Goal: Book appointment/travel/reservation

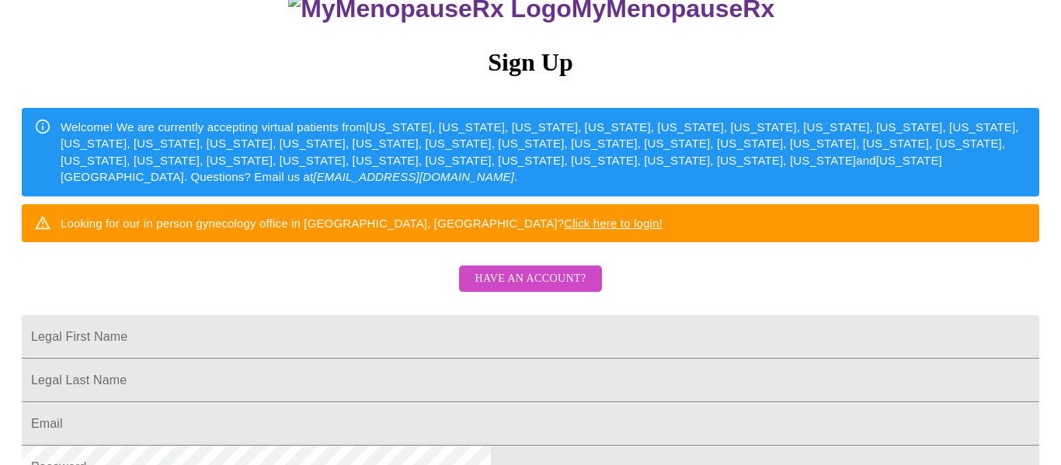
scroll to position [371, 0]
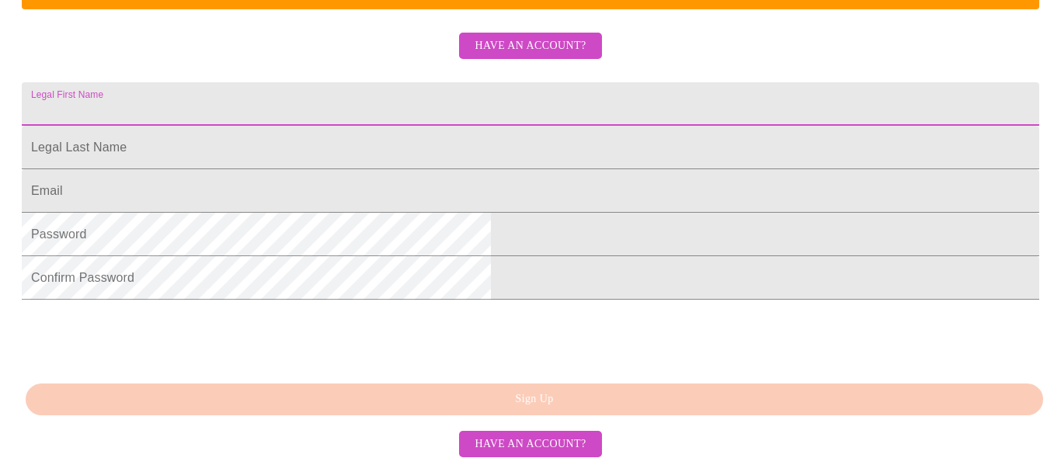
click at [402, 126] on input "Legal First Name" at bounding box center [531, 104] width 1018 height 44
type input "[PERSON_NAME]"
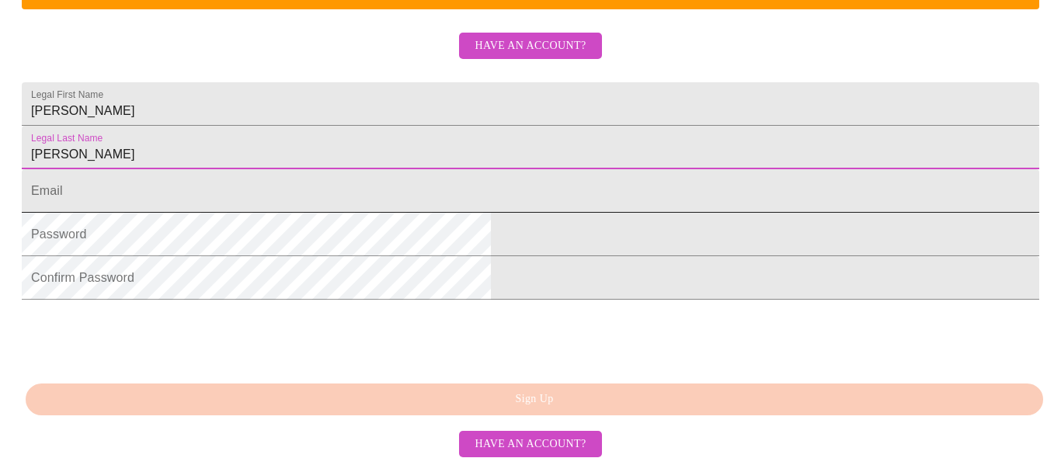
type input "[PERSON_NAME]"
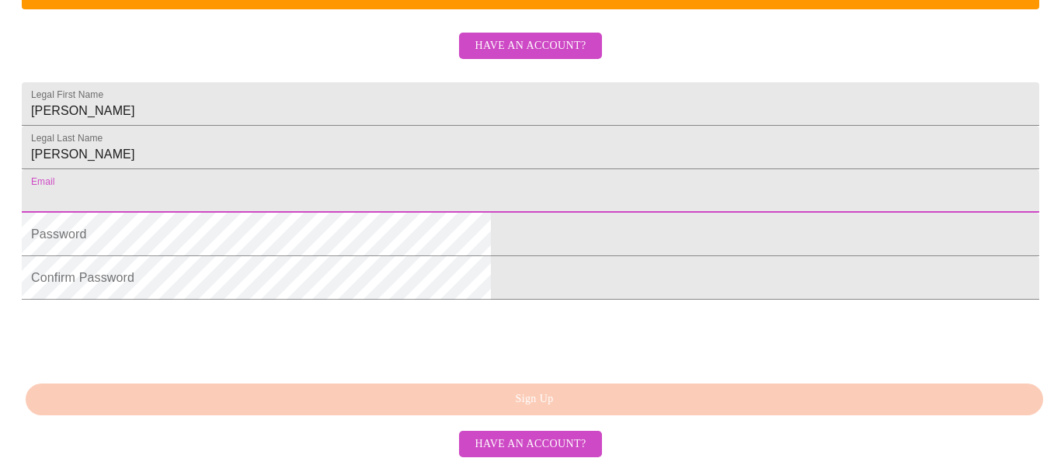
click at [396, 213] on input "Legal First Name" at bounding box center [531, 191] width 1018 height 44
type input "[EMAIL_ADDRESS][DOMAIN_NAME]"
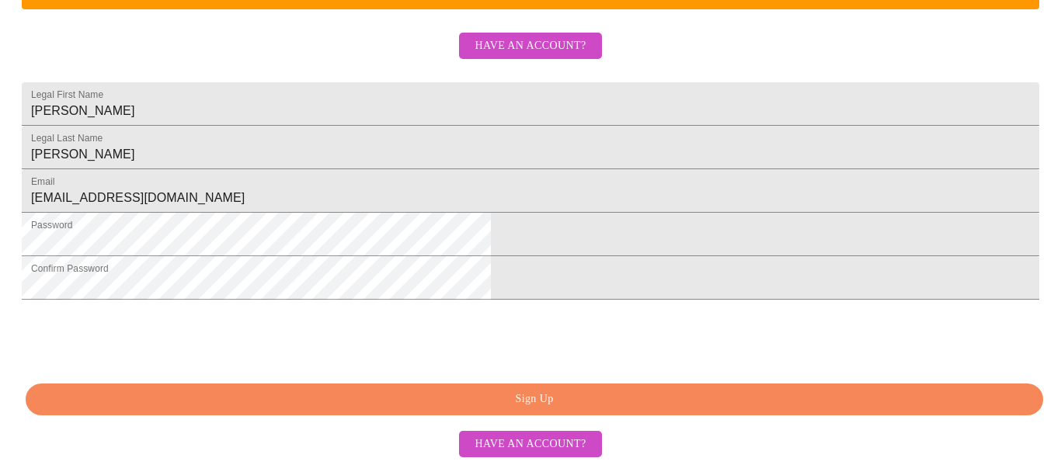
scroll to position [479, 0]
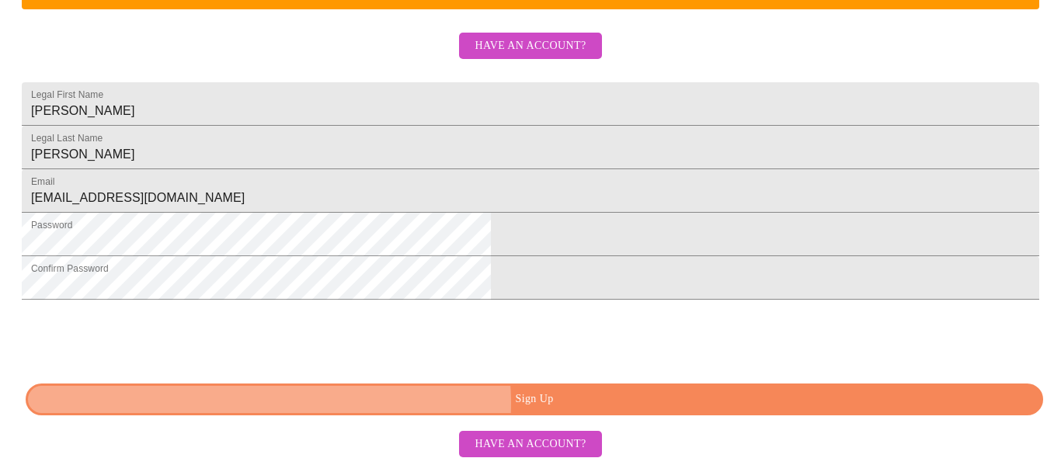
click at [543, 408] on span "Sign Up" at bounding box center [535, 399] width 982 height 19
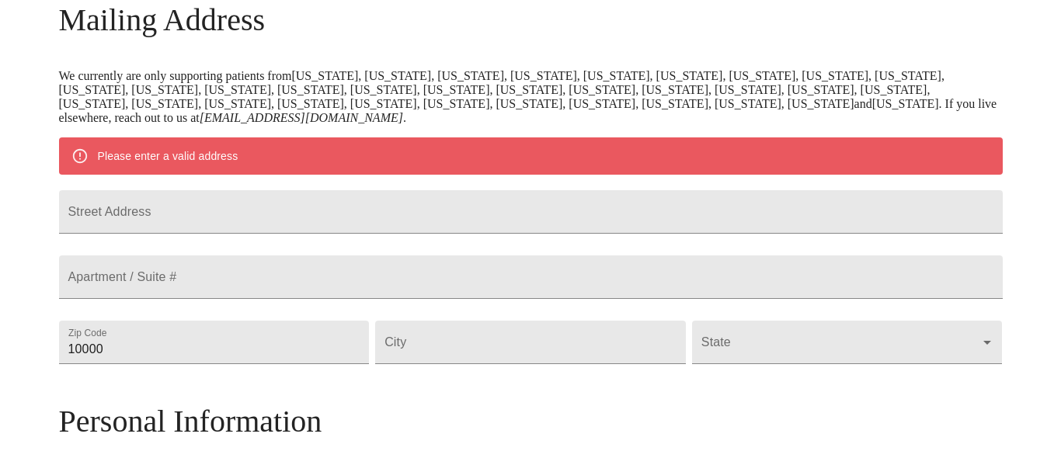
scroll to position [253, 0]
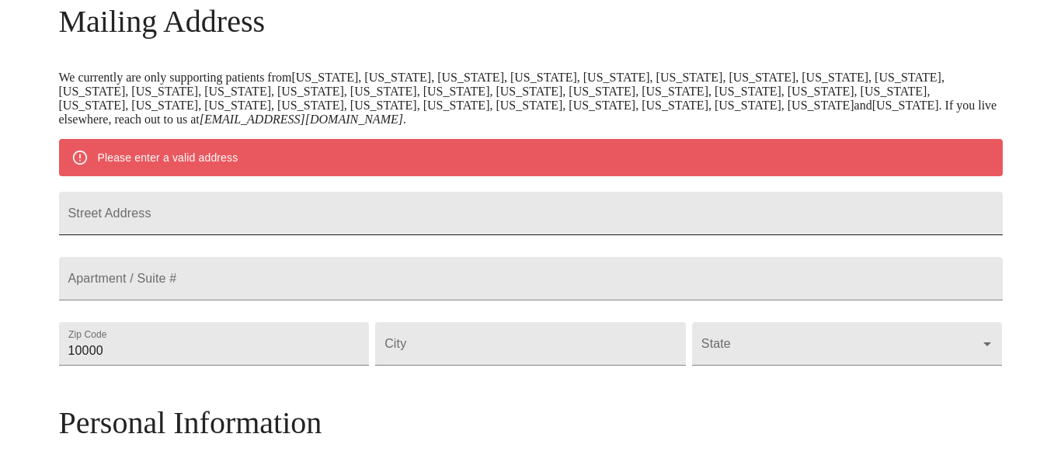
click at [280, 230] on input "Street Address" at bounding box center [531, 214] width 944 height 44
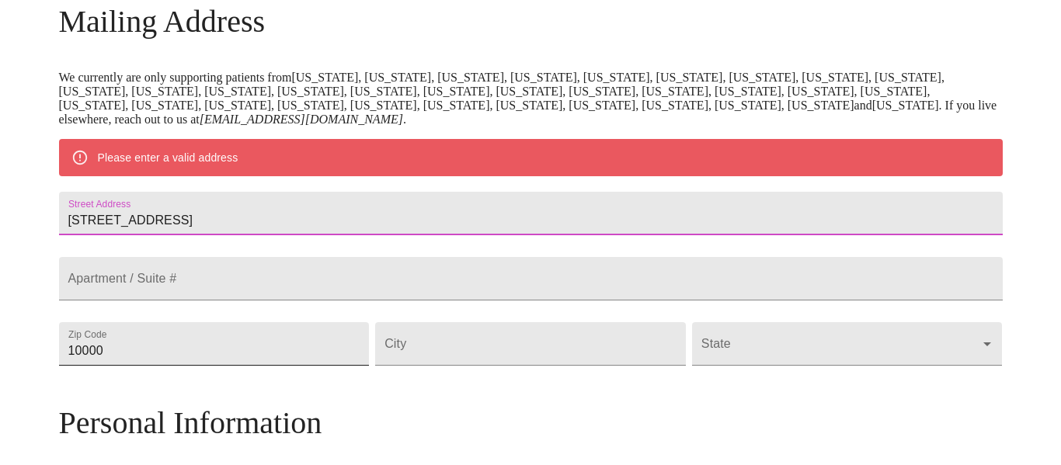
type input "[STREET_ADDRESS]"
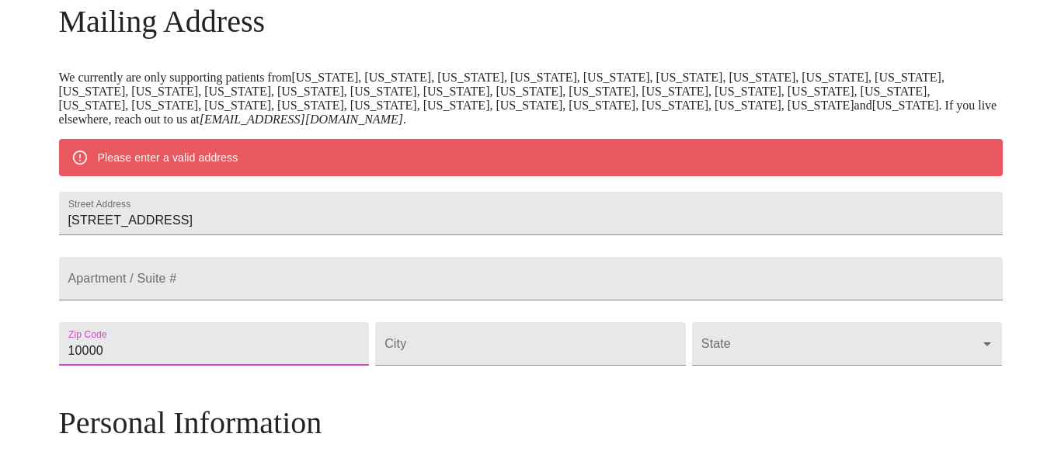
drag, startPoint x: 227, startPoint y: 397, endPoint x: 165, endPoint y: 403, distance: 61.7
click at [165, 403] on div "MyMenopauseRx Welcome to MyMenopauseRx Since it's your first time here, you'll …" at bounding box center [531, 365] width 944 height 1225
type input "19966"
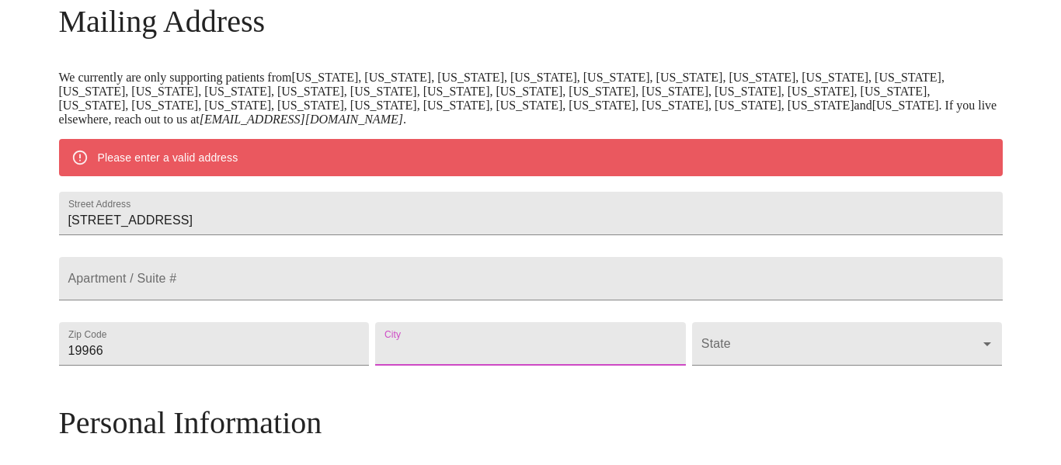
click at [443, 366] on input "Street Address" at bounding box center [530, 344] width 311 height 44
type input "Millsboro"
click at [876, 384] on body "MyMenopauseRx Welcome to MyMenopauseRx Since it's your first time here, you'll …" at bounding box center [530, 365] width 1049 height 1225
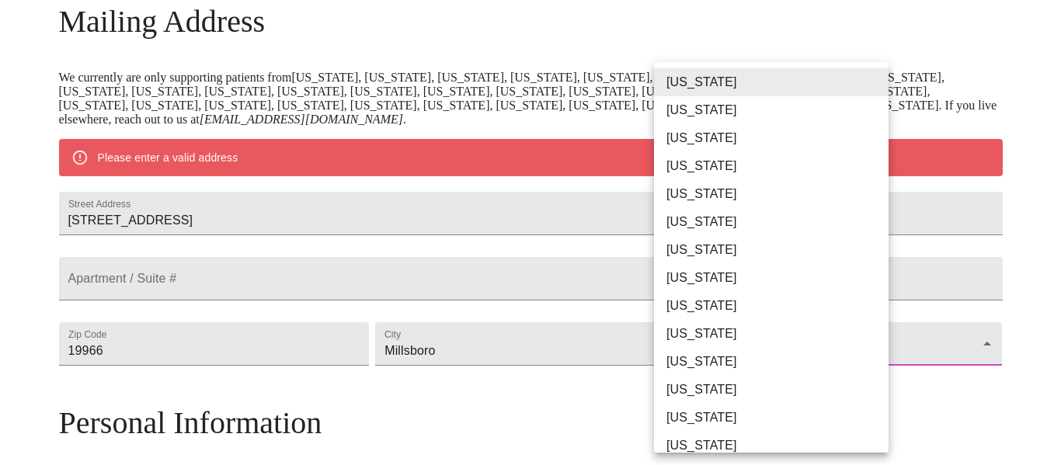
click at [712, 272] on li "[US_STATE]" at bounding box center [771, 278] width 235 height 28
type input "[US_STATE]"
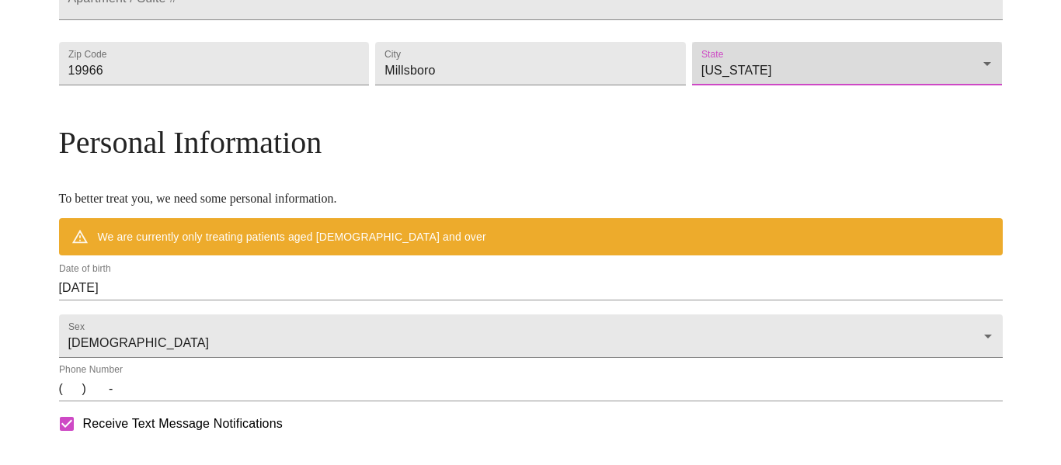
scroll to position [489, 0]
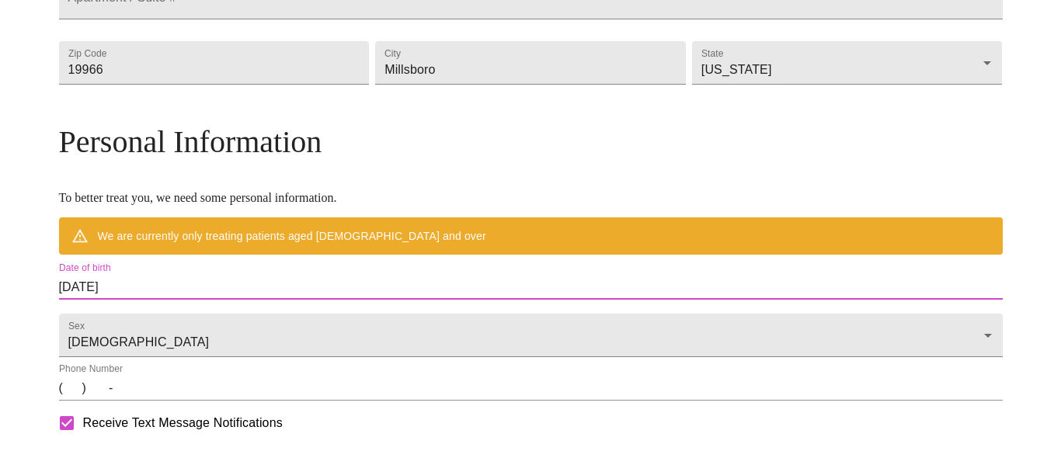
drag, startPoint x: 256, startPoint y: 322, endPoint x: 144, endPoint y: 324, distance: 111.9
click at [147, 324] on div "MyMenopauseRx Welcome to MyMenopauseRx Since it's your first time here, you'll …" at bounding box center [531, 107] width 944 height 1180
click at [256, 300] on input "[DATE]" at bounding box center [531, 287] width 944 height 25
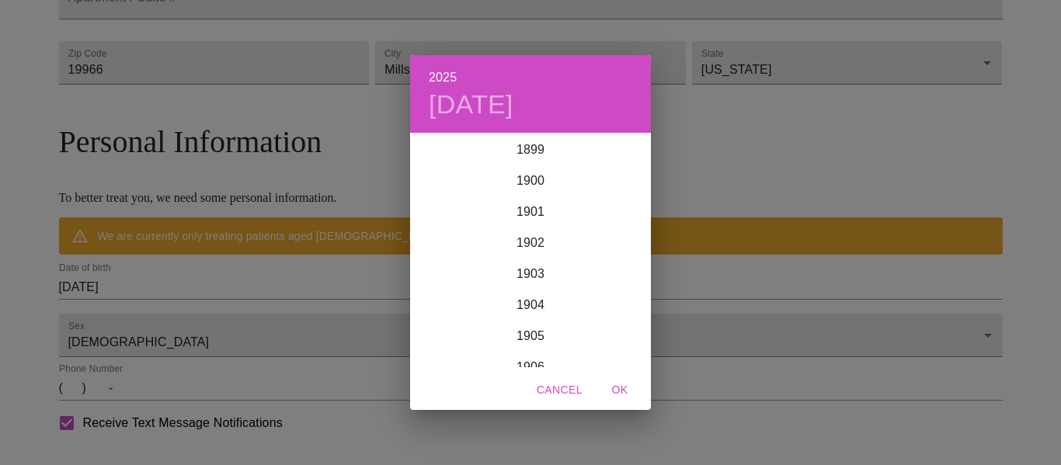
scroll to position [3823, 0]
click at [255, 323] on div "2025 [DATE] 1900 1901 1902 1903 1904 1905 1906 1907 1908 1909 1910 1911 1912 19…" at bounding box center [530, 232] width 1061 height 465
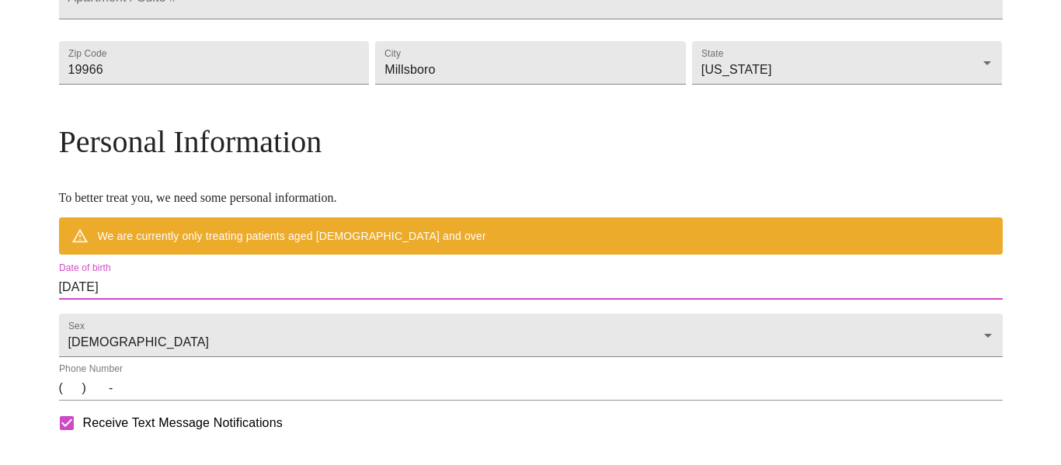
click at [230, 300] on input "[DATE]" at bounding box center [531, 287] width 944 height 25
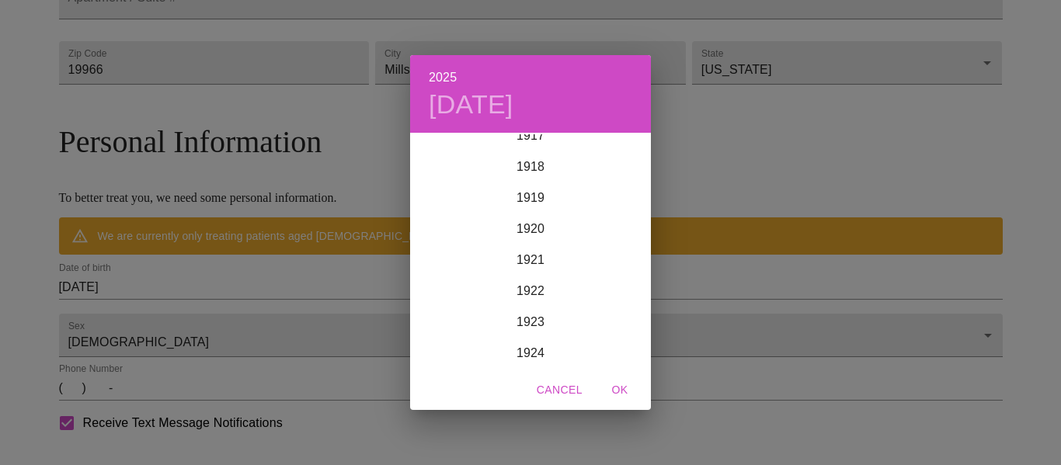
scroll to position [0, 0]
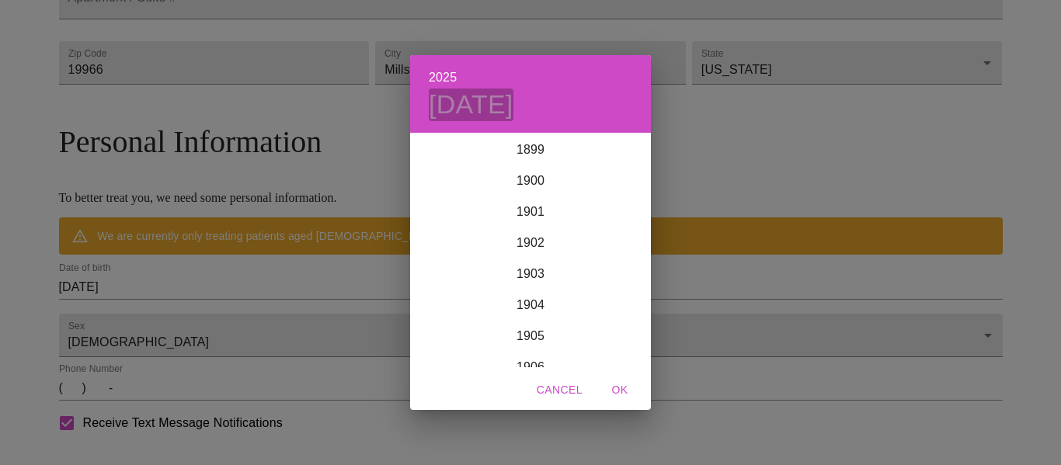
drag, startPoint x: 452, startPoint y: 106, endPoint x: 506, endPoint y: 103, distance: 53.7
click at [506, 103] on h4 "[DATE]" at bounding box center [471, 105] width 85 height 33
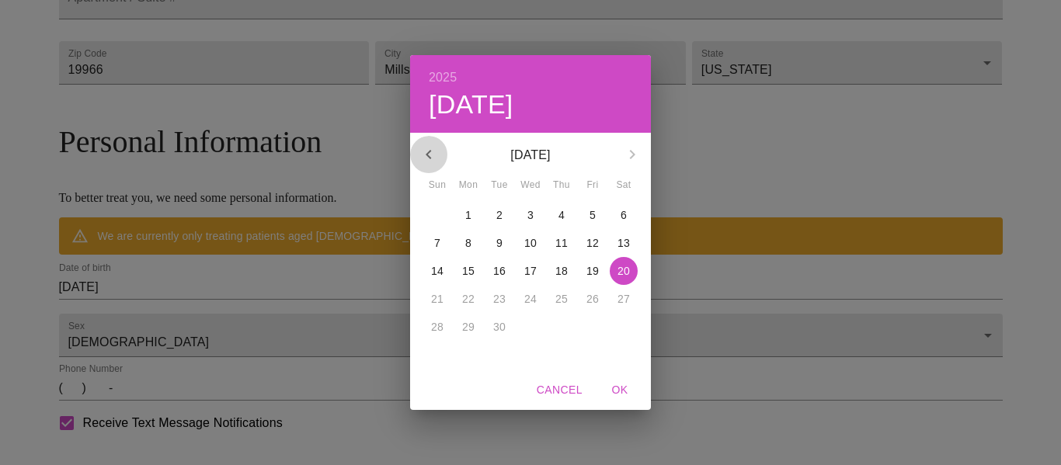
click at [427, 155] on icon "button" at bounding box center [428, 154] width 5 height 9
click at [559, 268] on p "19" at bounding box center [562, 271] width 12 height 16
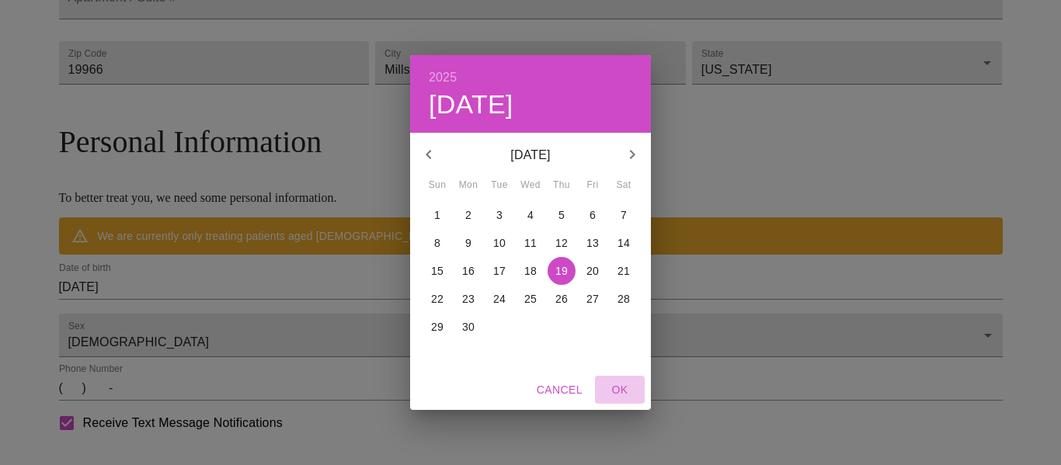
drag, startPoint x: 622, startPoint y: 388, endPoint x: 550, endPoint y: 378, distance: 73.1
click at [622, 388] on span "OK" at bounding box center [619, 390] width 37 height 19
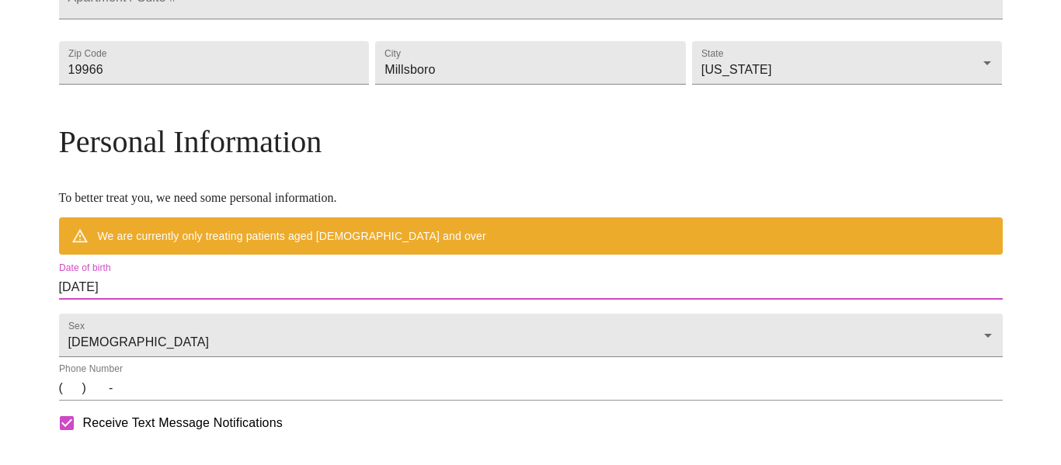
click at [247, 300] on input "[DATE]" at bounding box center [531, 287] width 944 height 25
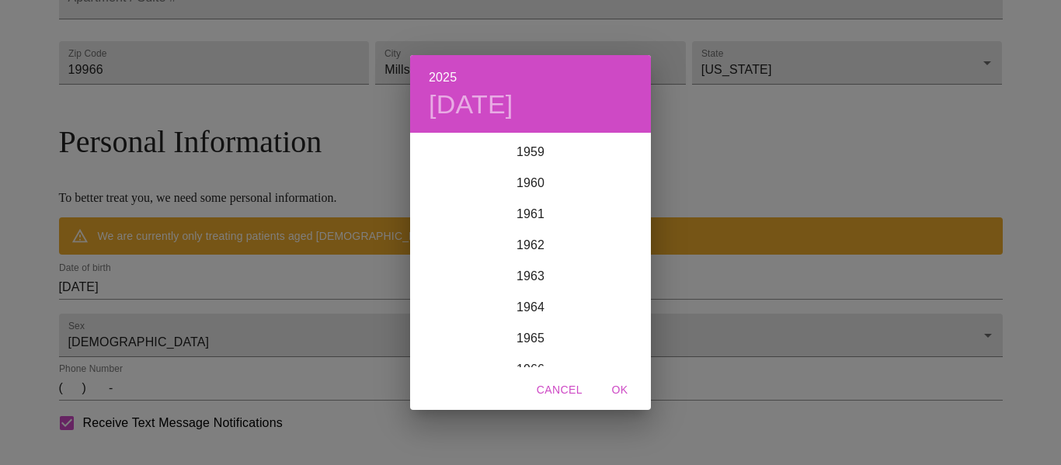
scroll to position [1900, 0]
click at [528, 298] on div "1965" at bounding box center [530, 300] width 241 height 31
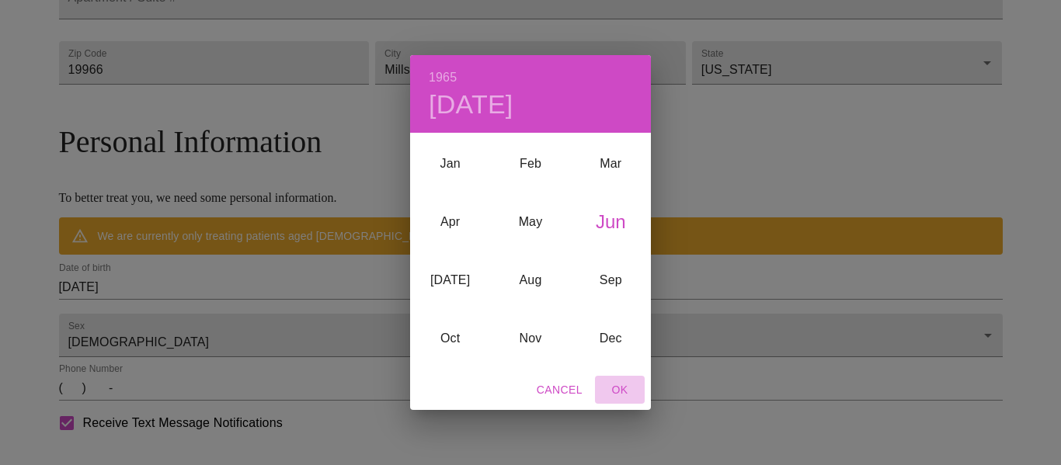
click at [612, 388] on span "OK" at bounding box center [619, 390] width 37 height 19
type input "[DATE]"
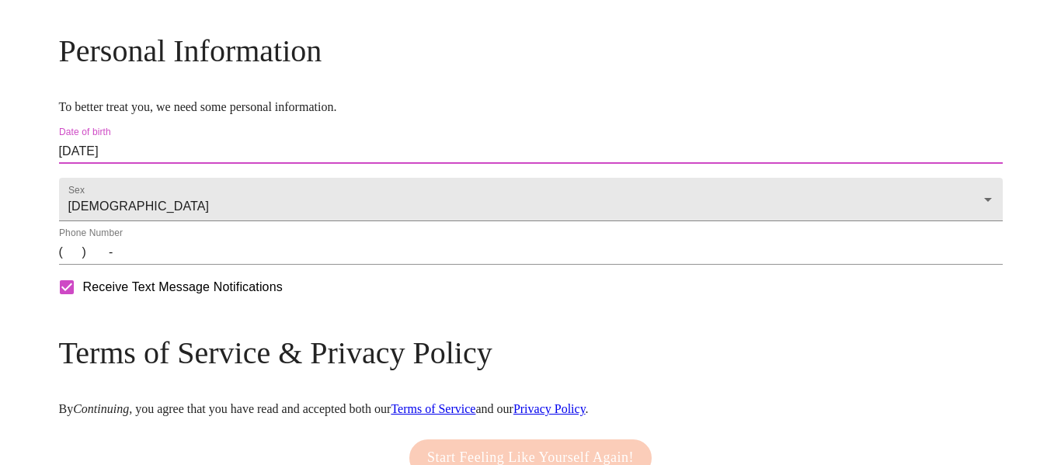
scroll to position [581, 0]
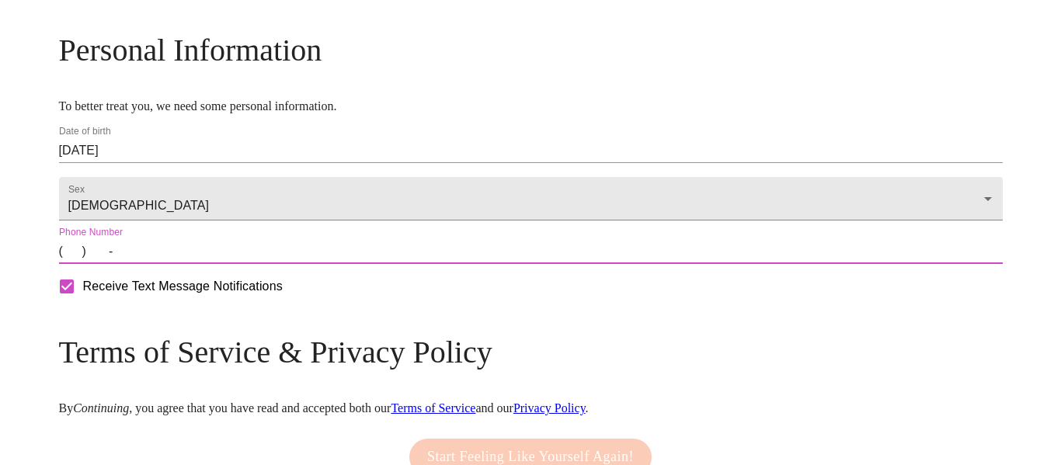
click at [192, 264] on input "(   )    -" at bounding box center [531, 251] width 944 height 25
type input "[PHONE_NUMBER]"
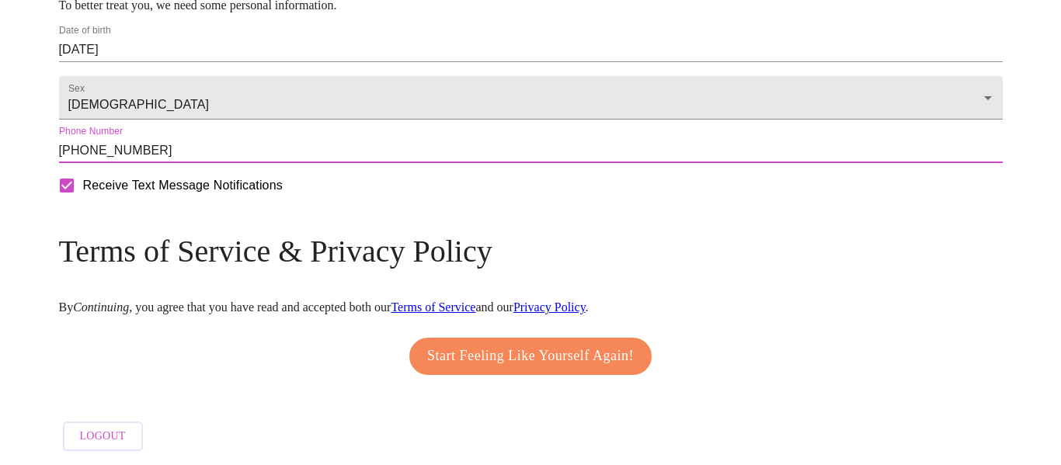
scroll to position [731, 0]
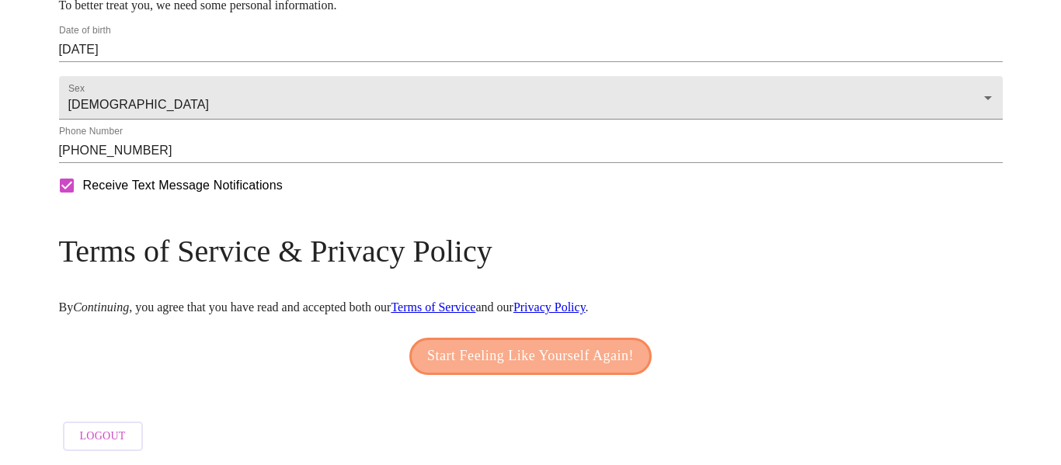
click at [543, 354] on span "Start Feeling Like Yourself Again!" at bounding box center [530, 356] width 207 height 25
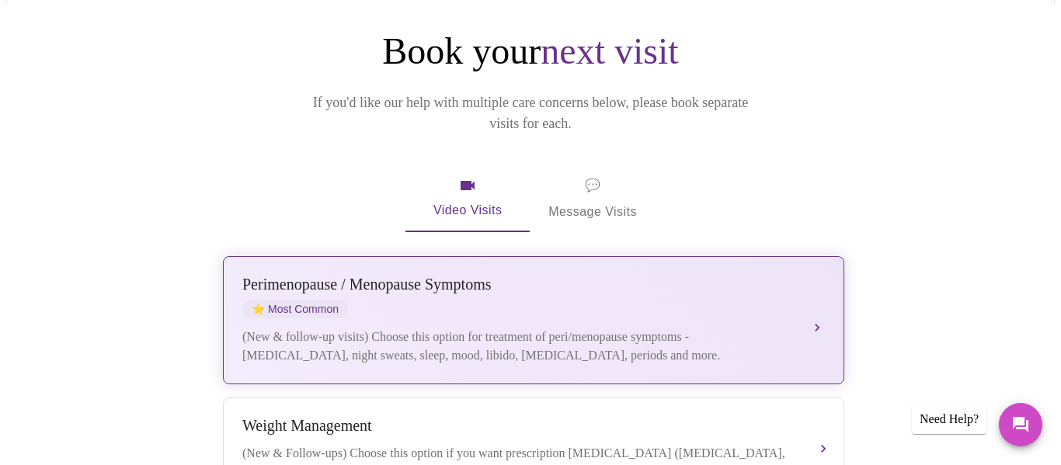
scroll to position [197, 0]
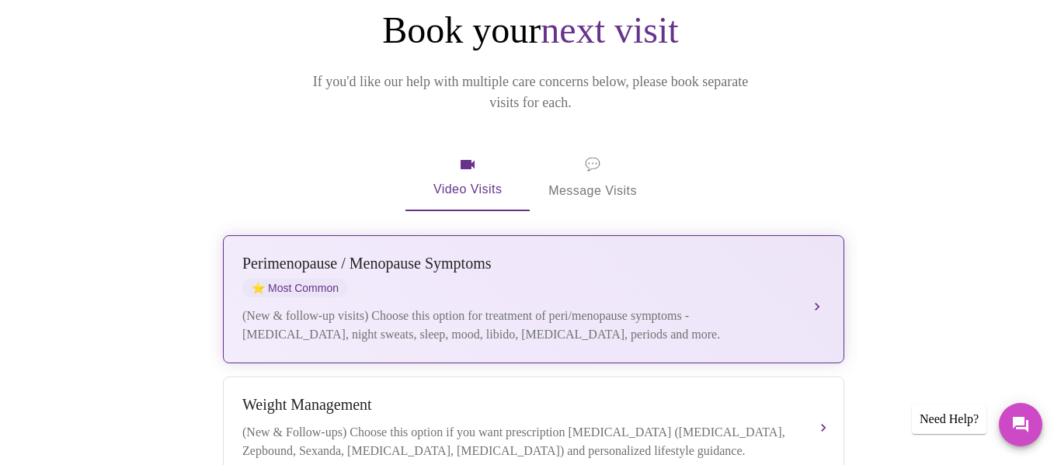
click at [816, 256] on button "[MEDICAL_DATA] / Menopause Symptoms ⭐ Most Common (New & follow-up visits) Choo…" at bounding box center [534, 299] width 622 height 128
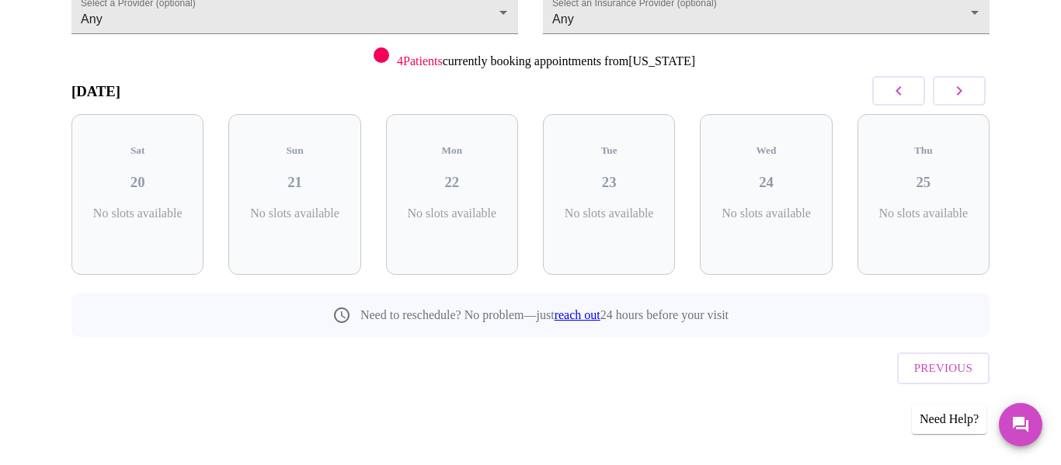
scroll to position [145, 0]
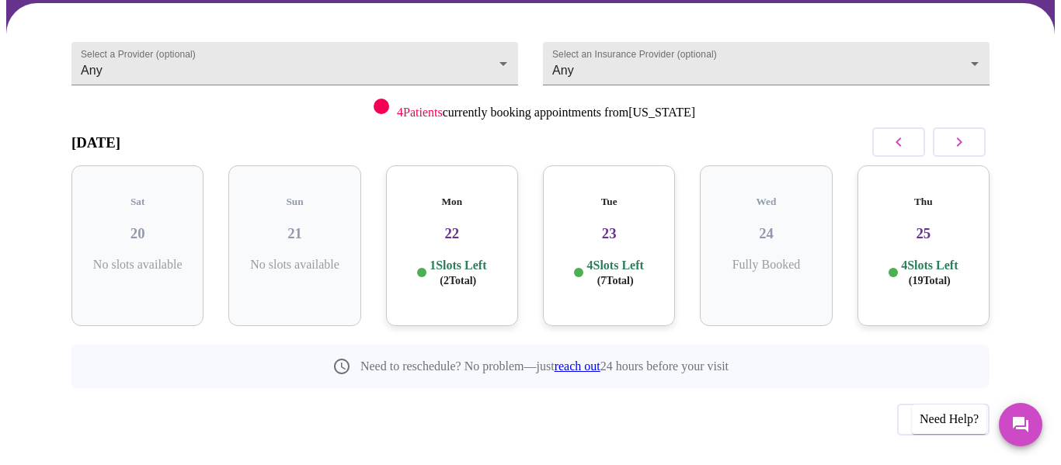
click at [960, 133] on icon "button" at bounding box center [959, 142] width 19 height 19
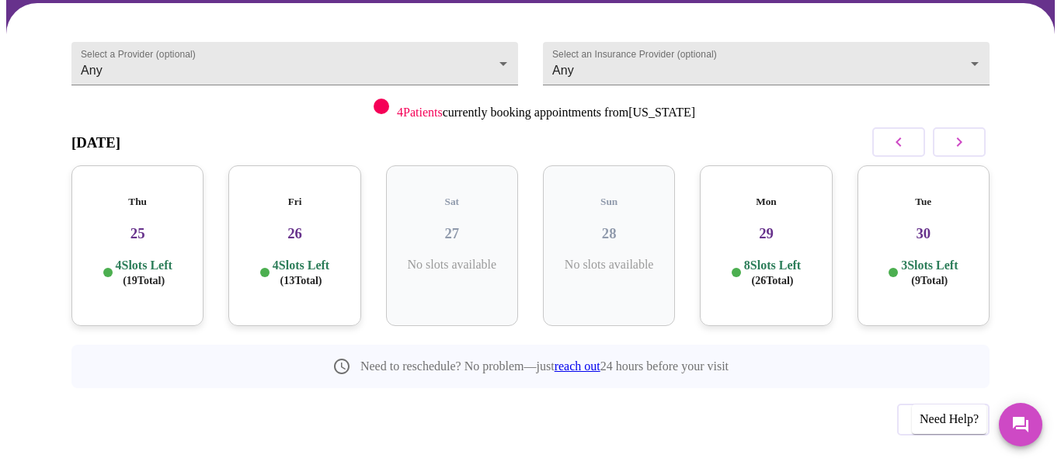
click at [304, 218] on div "Fri 26 4 Slots Left ( 13 Total)" at bounding box center [294, 245] width 132 height 161
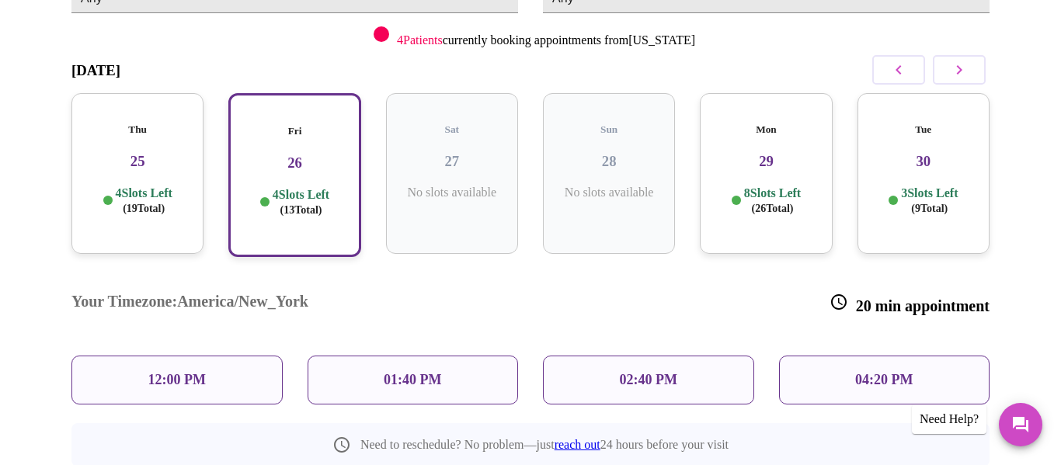
scroll to position [220, 0]
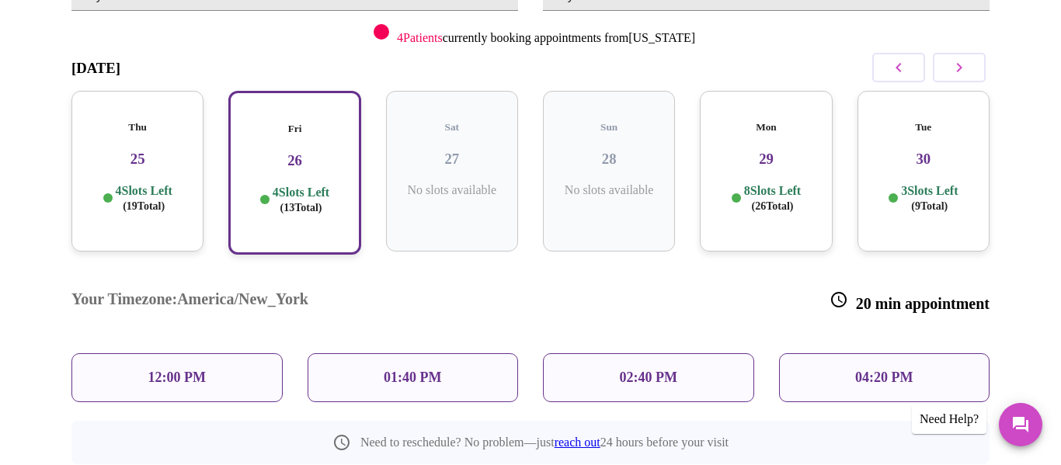
click at [173, 370] on p "12:00 PM" at bounding box center [176, 378] width 57 height 16
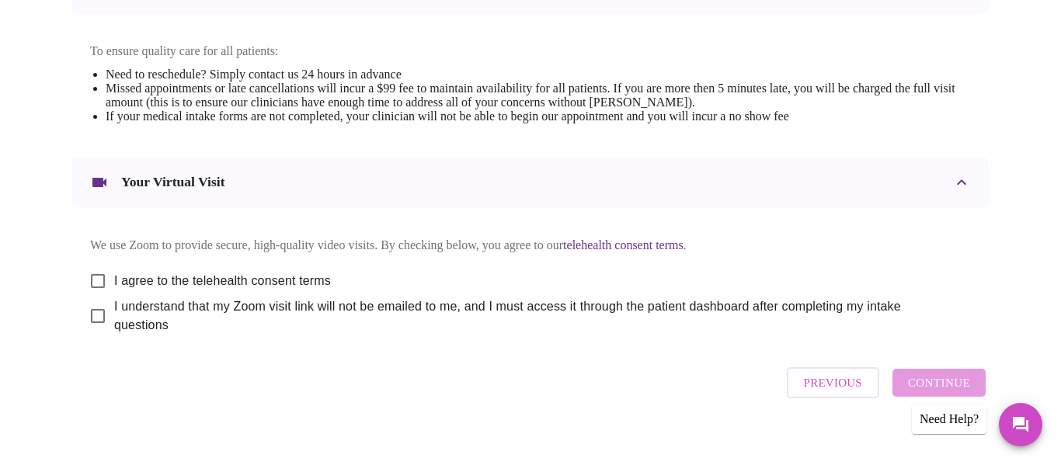
scroll to position [661, 0]
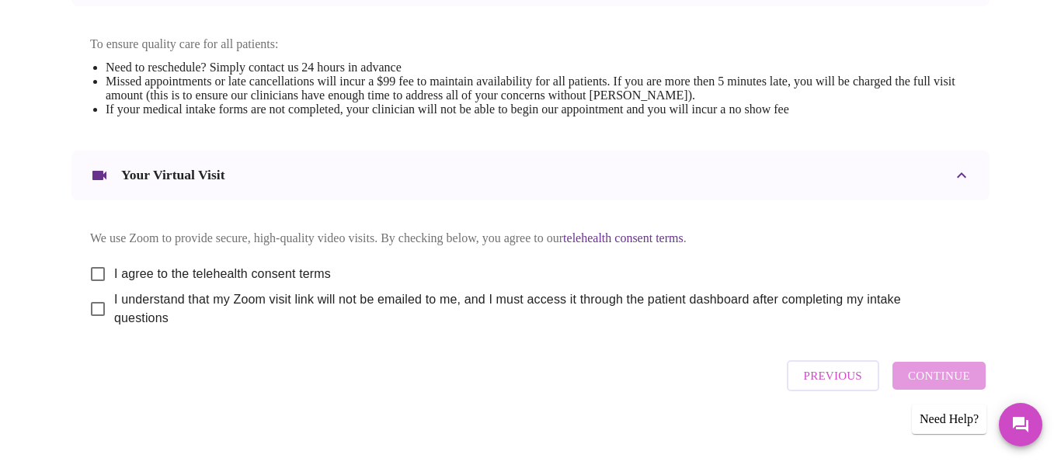
click at [91, 262] on input "I agree to the telehealth consent terms" at bounding box center [98, 274] width 33 height 33
checkbox input "true"
click at [91, 301] on input "I understand that my Zoom visit link will not be emailed to me, and I must acce…" at bounding box center [98, 309] width 33 height 33
checkbox input "true"
click at [945, 370] on span "Continue" at bounding box center [939, 376] width 62 height 20
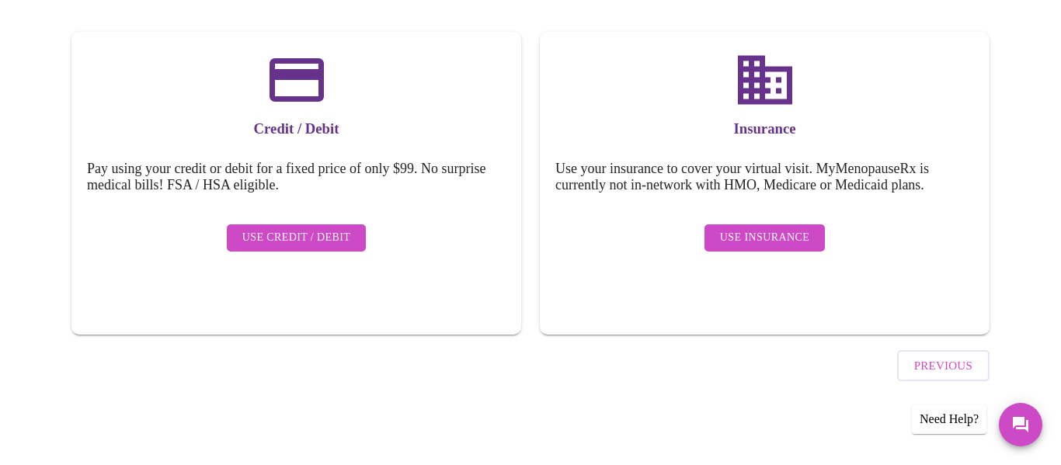
scroll to position [196, 0]
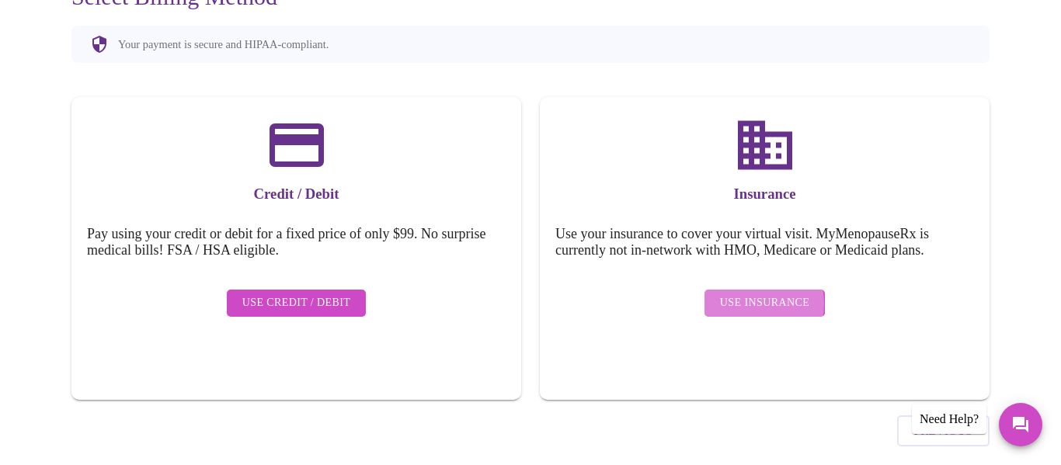
click at [746, 294] on span "Use Insurance" at bounding box center [764, 303] width 89 height 19
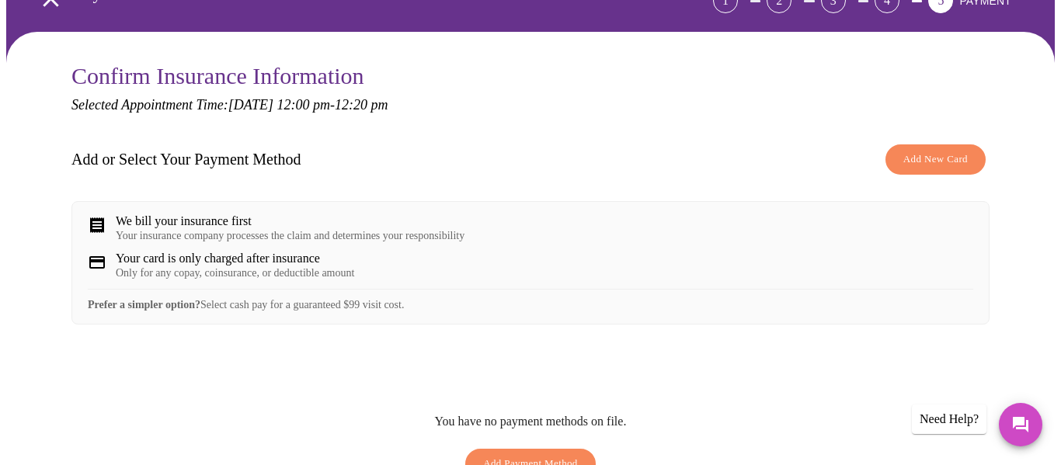
scroll to position [113, 0]
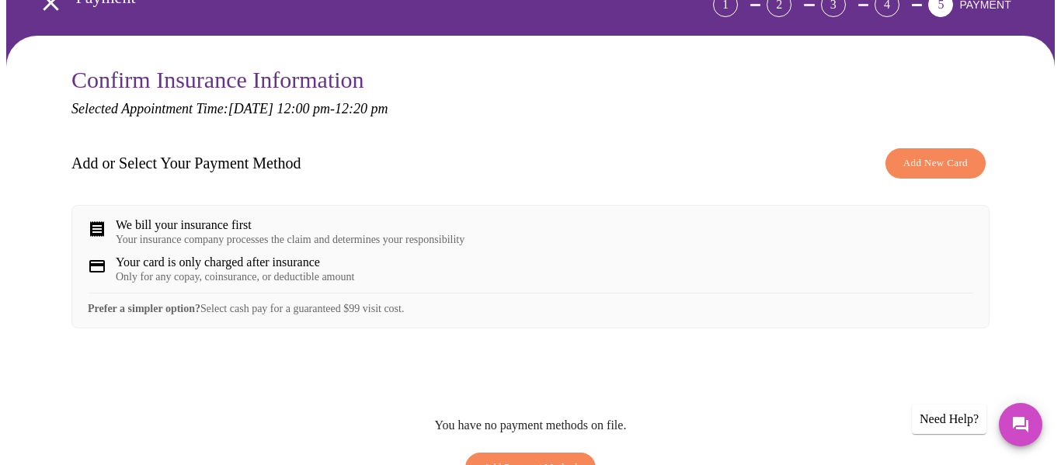
click at [919, 155] on span "Add New Card" at bounding box center [936, 164] width 64 height 18
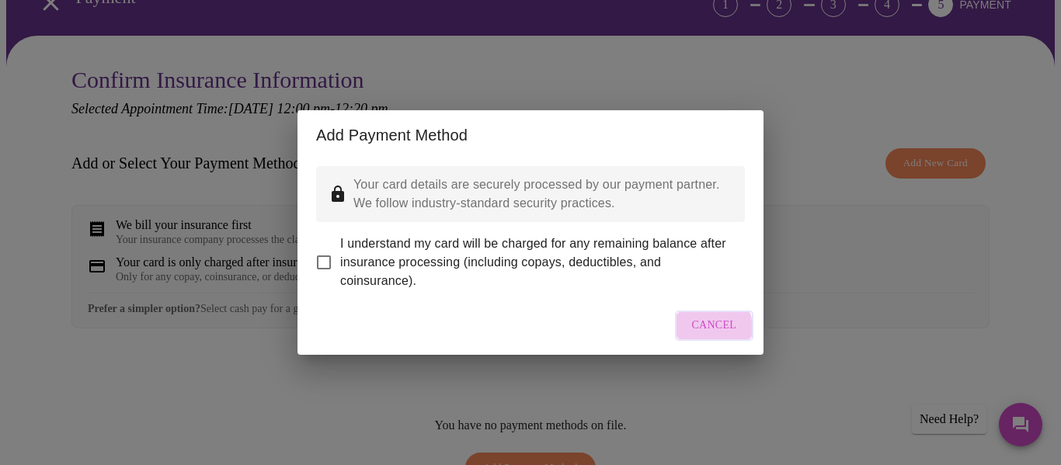
click at [701, 336] on span "Cancel" at bounding box center [714, 325] width 45 height 19
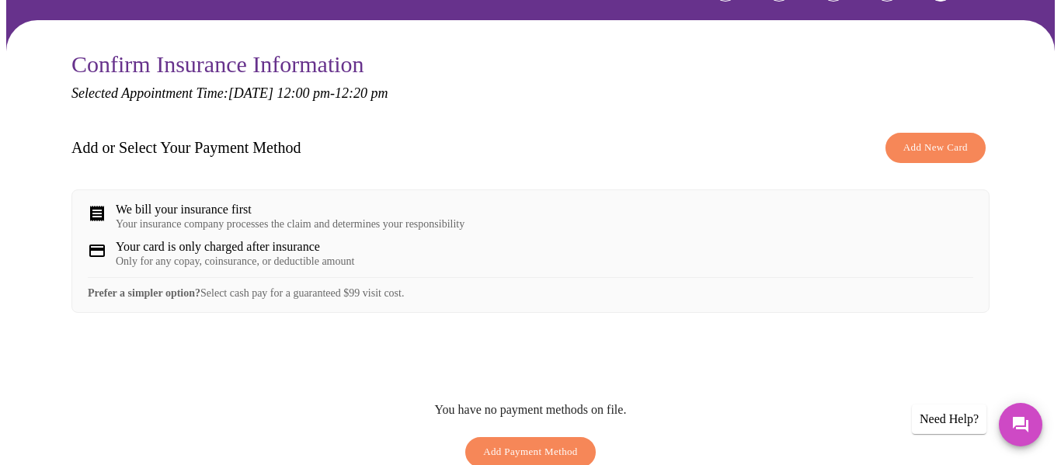
scroll to position [253, 0]
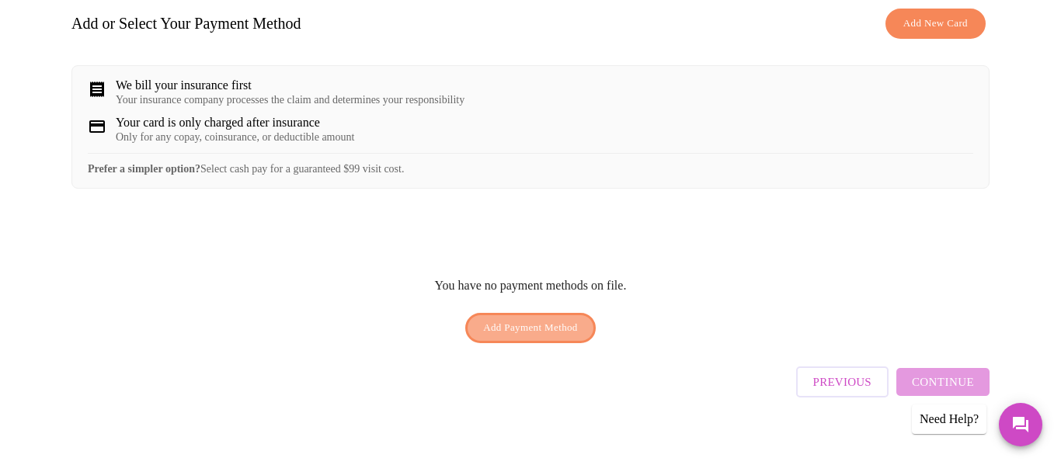
click at [543, 323] on span "Add Payment Method" at bounding box center [530, 328] width 95 height 18
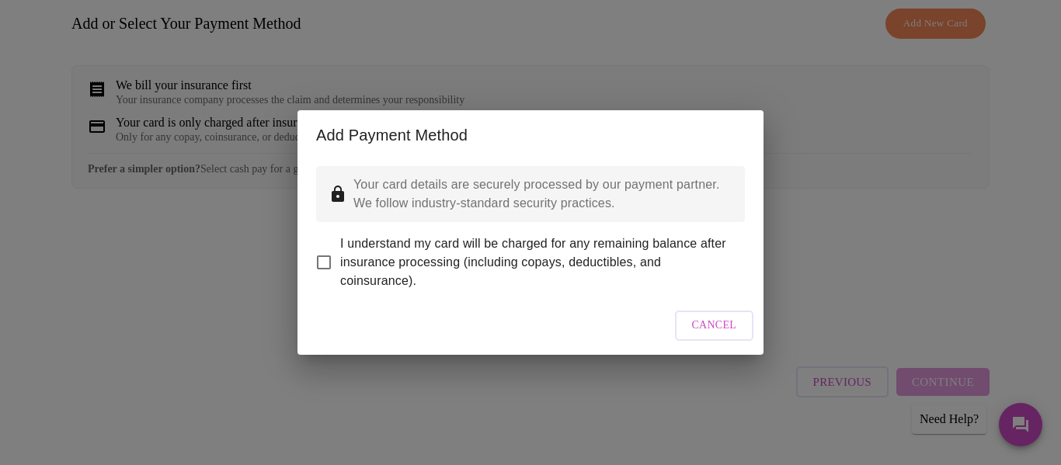
click at [320, 251] on input "I understand my card will be charged for any remaining balance after insurance …" at bounding box center [324, 262] width 33 height 33
checkbox input "true"
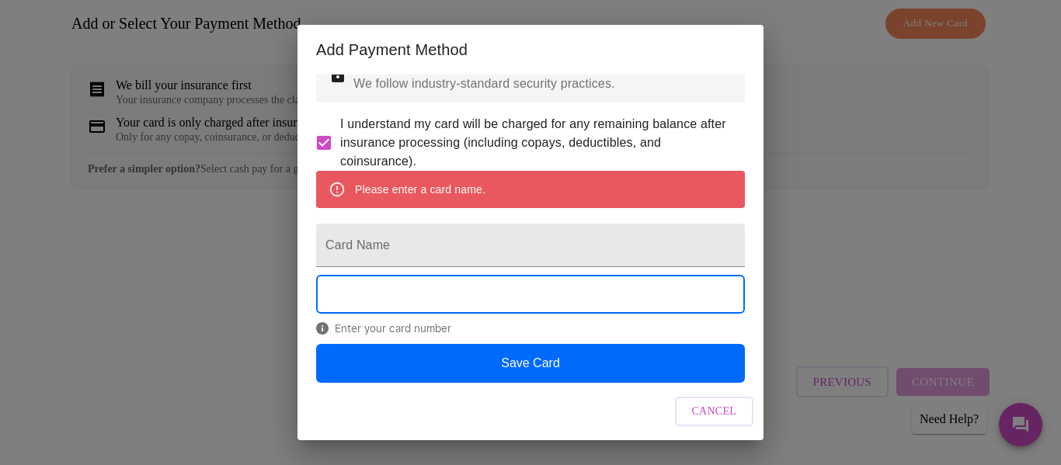
scroll to position [35, 0]
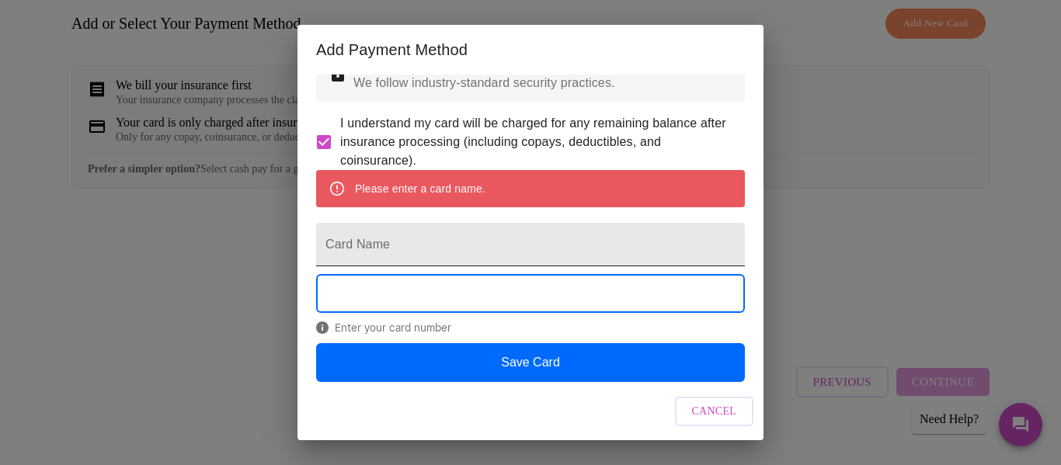
click at [372, 266] on input "Card Name" at bounding box center [530, 245] width 429 height 44
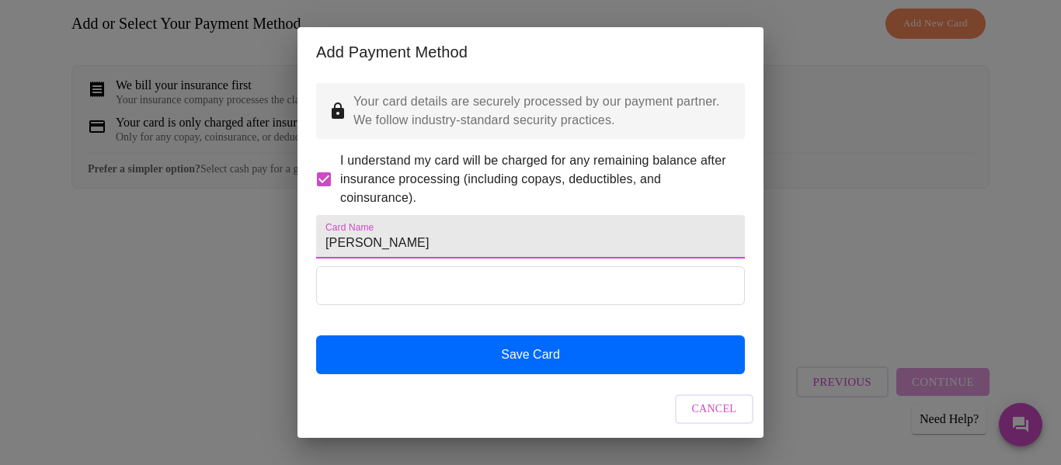
type input "[PERSON_NAME]"
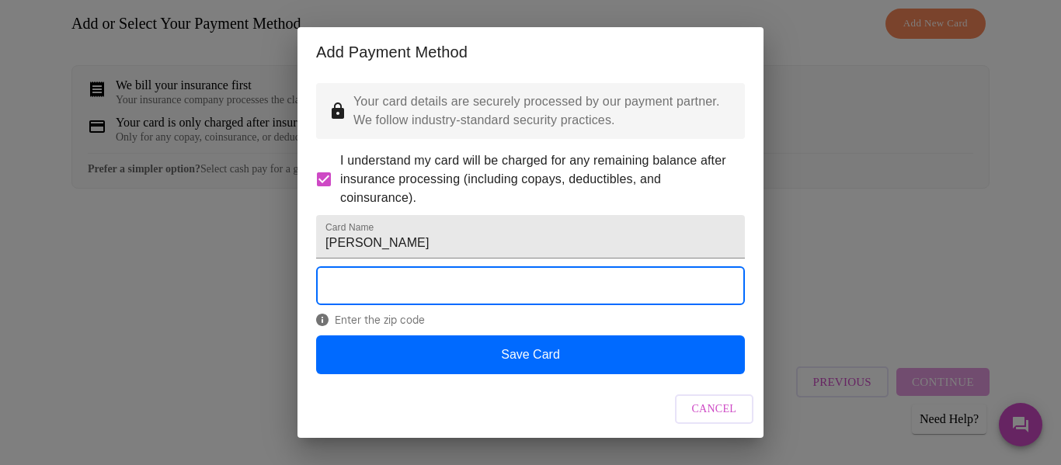
click at [866, 256] on div "Add Payment Method Your card details are securely processed by our payment part…" at bounding box center [530, 232] width 1061 height 465
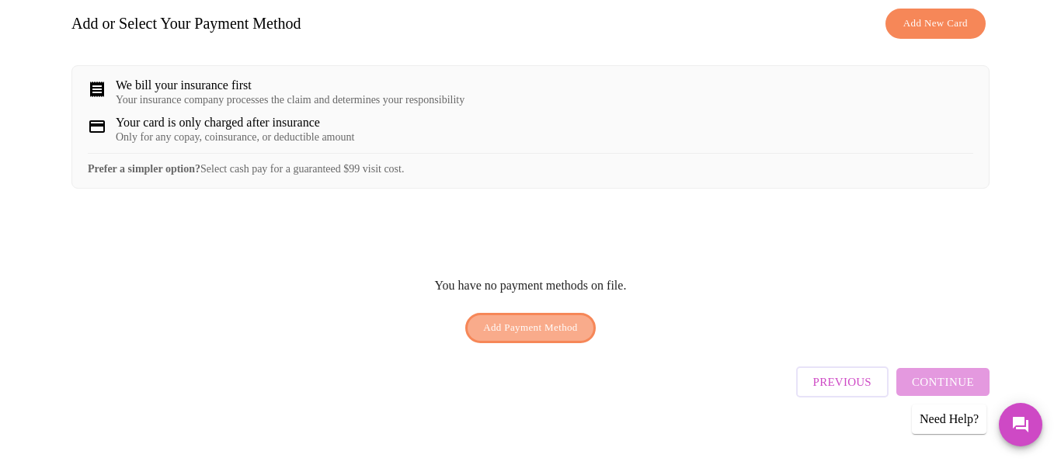
click at [524, 319] on span "Add Payment Method" at bounding box center [530, 328] width 95 height 18
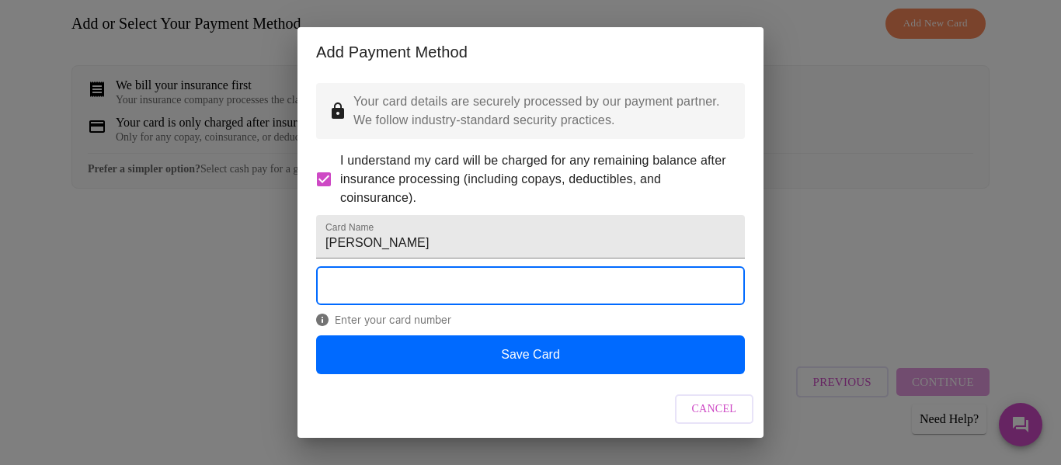
scroll to position [36, 0]
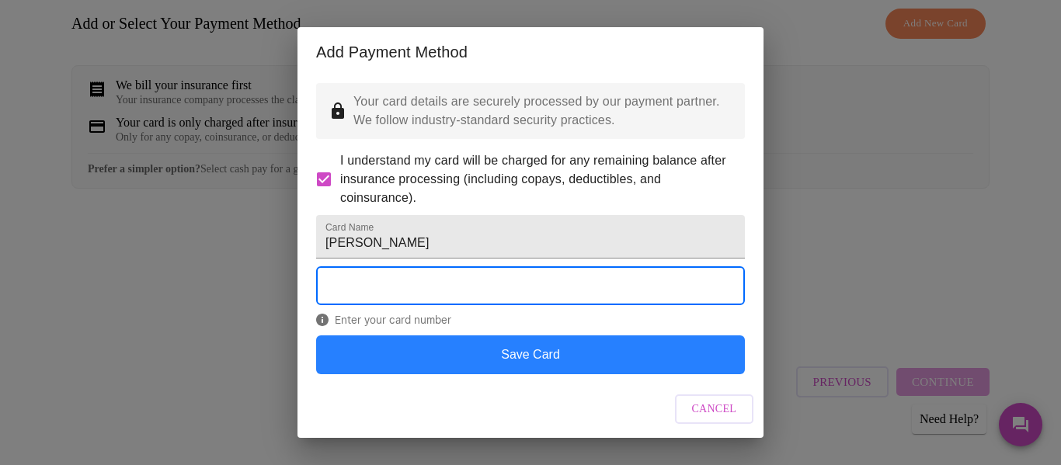
click at [529, 359] on button "Save Card" at bounding box center [530, 355] width 429 height 39
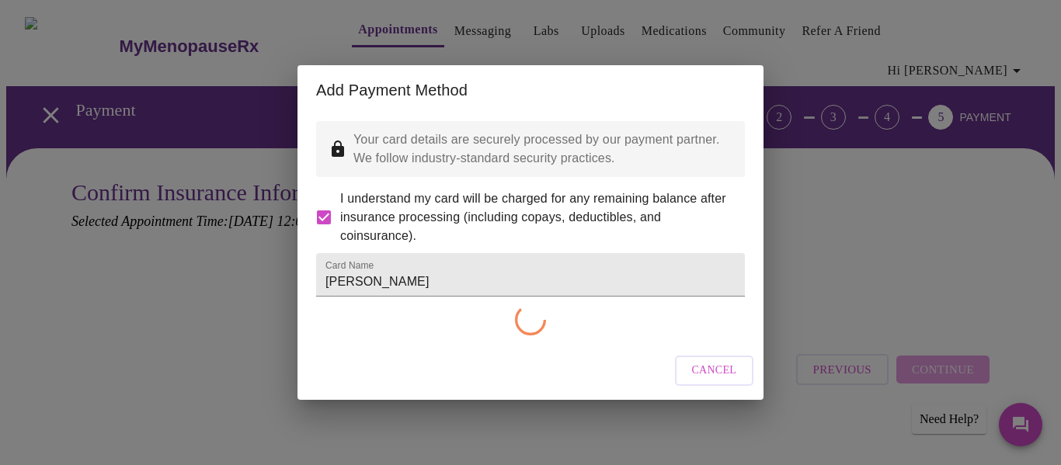
scroll to position [0, 0]
checkbox input "false"
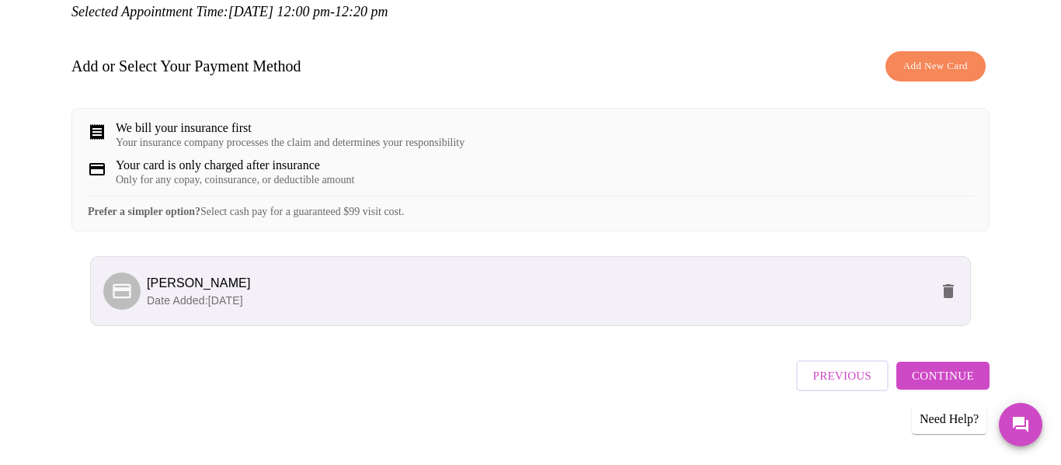
scroll to position [211, 0]
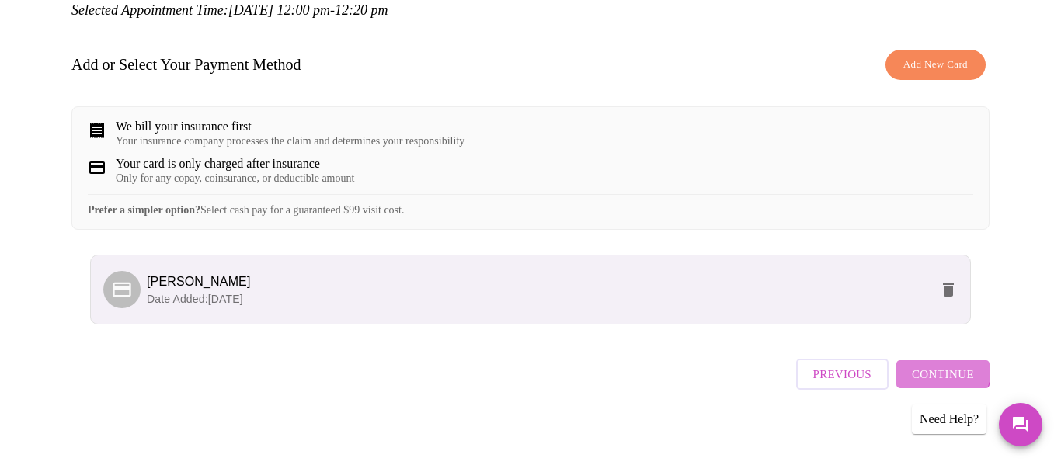
click at [948, 367] on span "Continue" at bounding box center [943, 374] width 62 height 20
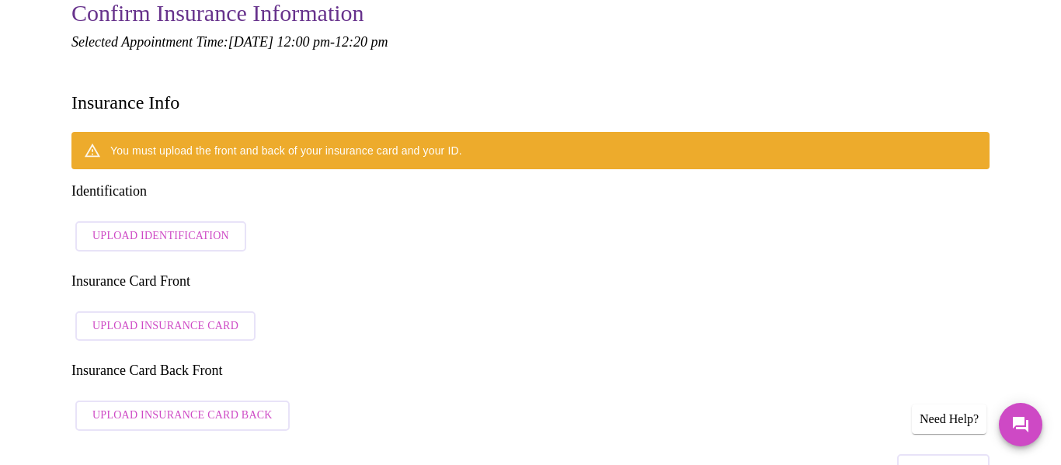
scroll to position [176, 0]
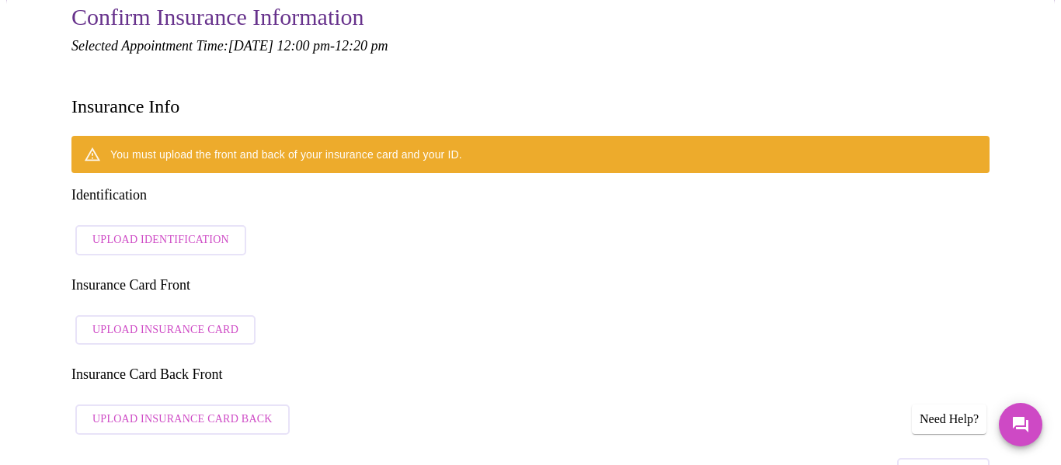
click at [179, 231] on span "Upload Identification" at bounding box center [160, 240] width 137 height 19
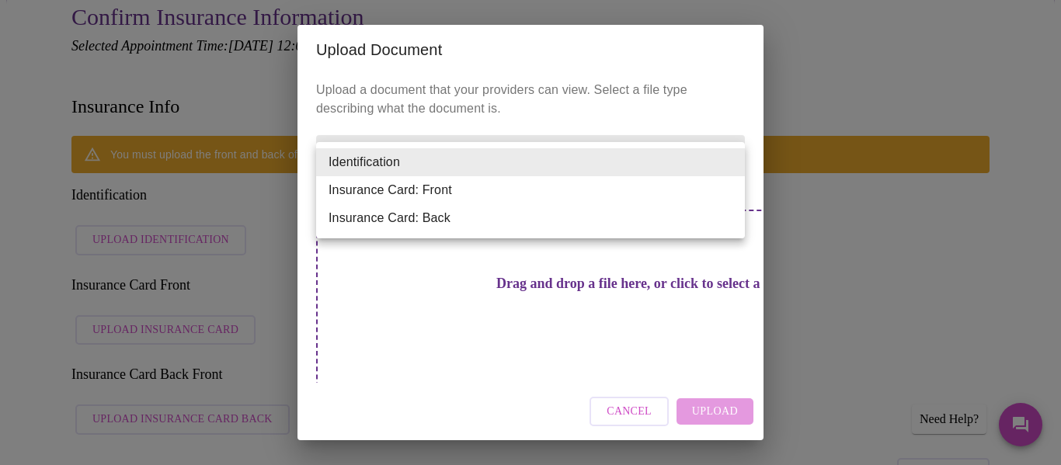
click at [733, 162] on li "Identification" at bounding box center [530, 162] width 429 height 28
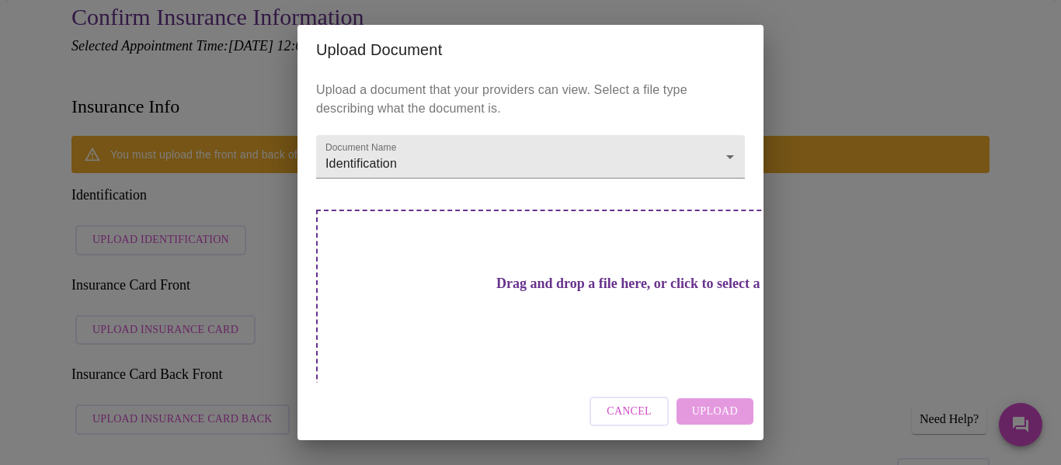
click at [569, 289] on h3 "Drag and drop a file here, or click to select a file" at bounding box center [639, 284] width 429 height 16
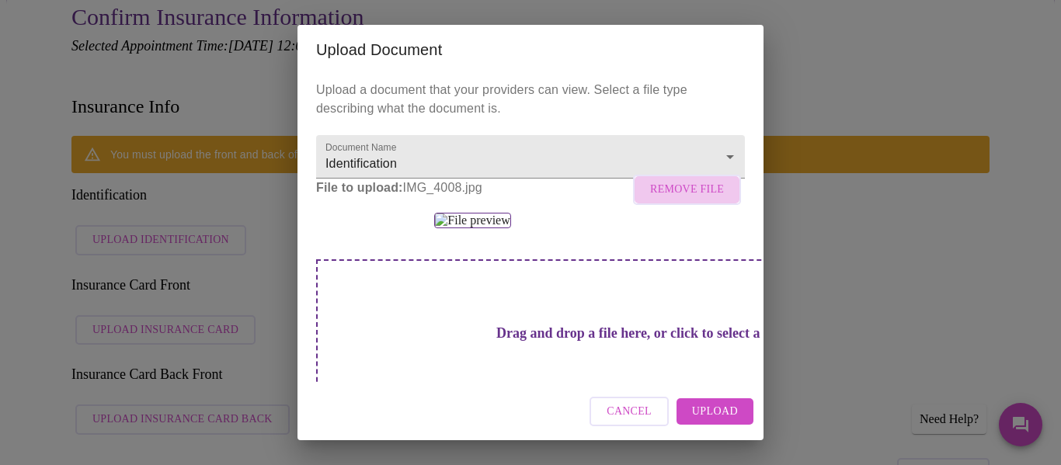
click at [714, 200] on span "Remove File" at bounding box center [687, 189] width 74 height 19
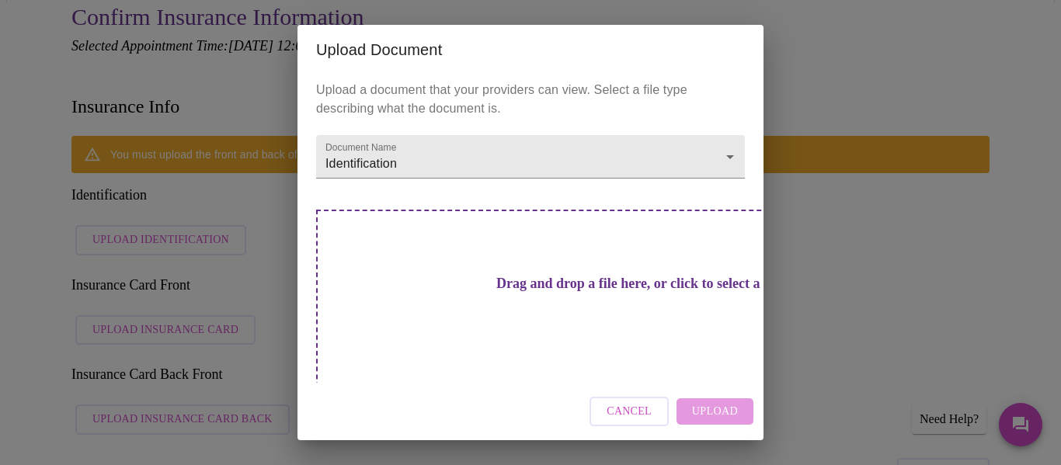
click at [554, 289] on h3 "Drag and drop a file here, or click to select a file" at bounding box center [639, 284] width 429 height 16
click at [556, 283] on h3 "Drag and drop a file here, or click to select a file" at bounding box center [639, 284] width 429 height 16
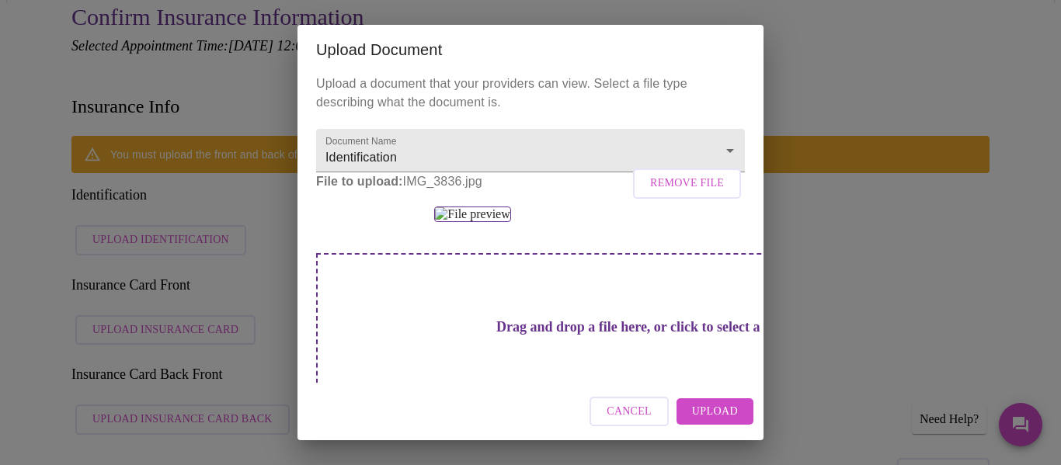
scroll to position [0, 0]
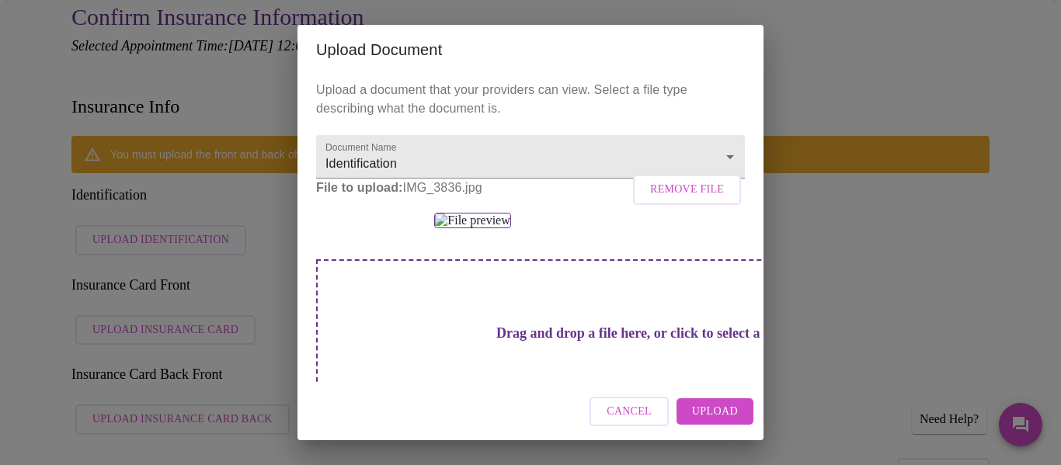
click at [675, 200] on span "Remove File" at bounding box center [687, 189] width 74 height 19
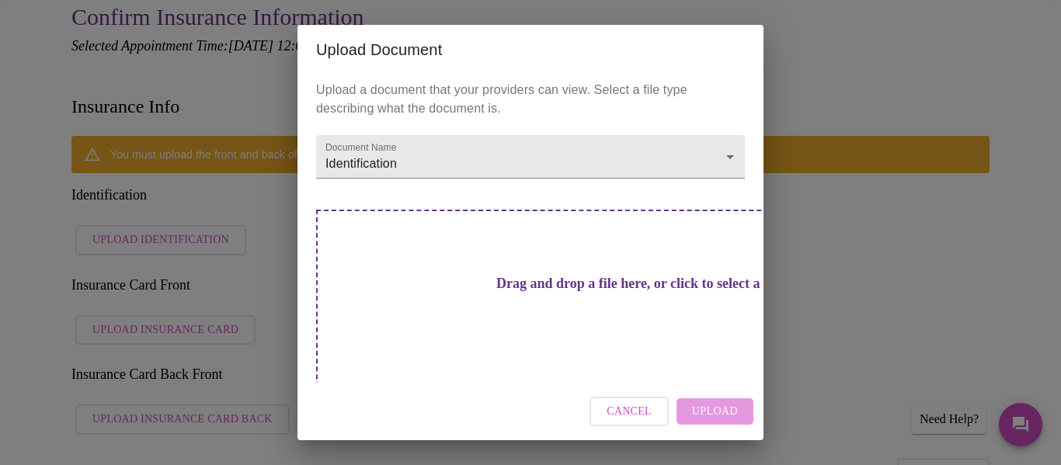
click at [508, 287] on h3 "Drag and drop a file here, or click to select a file" at bounding box center [639, 284] width 429 height 16
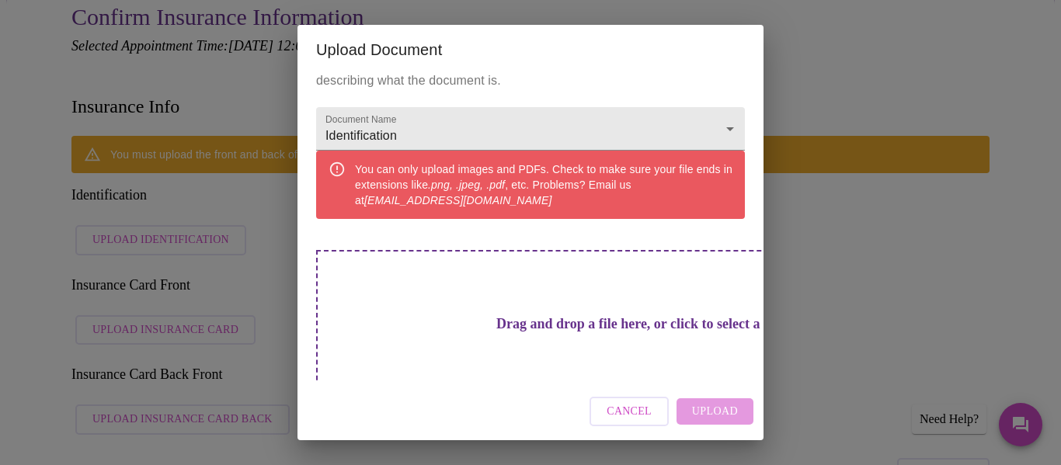
scroll to position [14, 0]
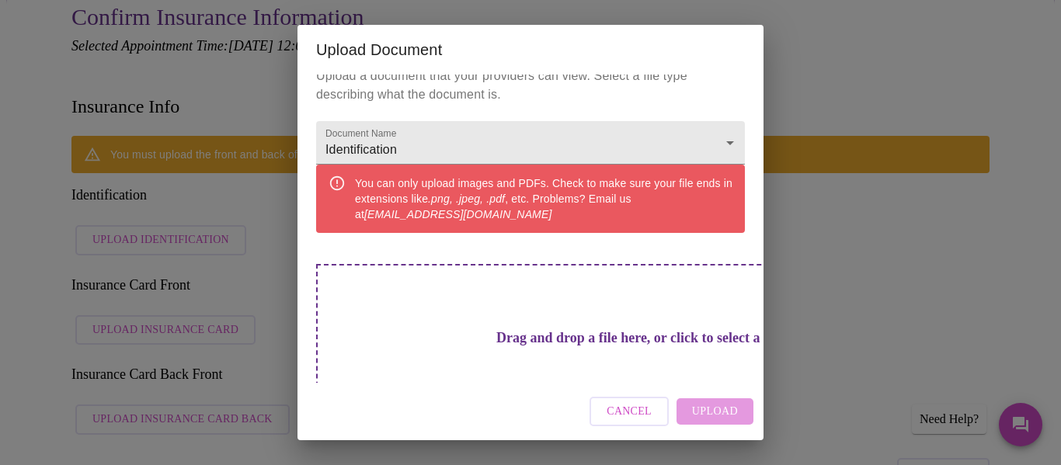
click at [549, 347] on h3 "Drag and drop a file here, or click to select a file" at bounding box center [639, 338] width 429 height 16
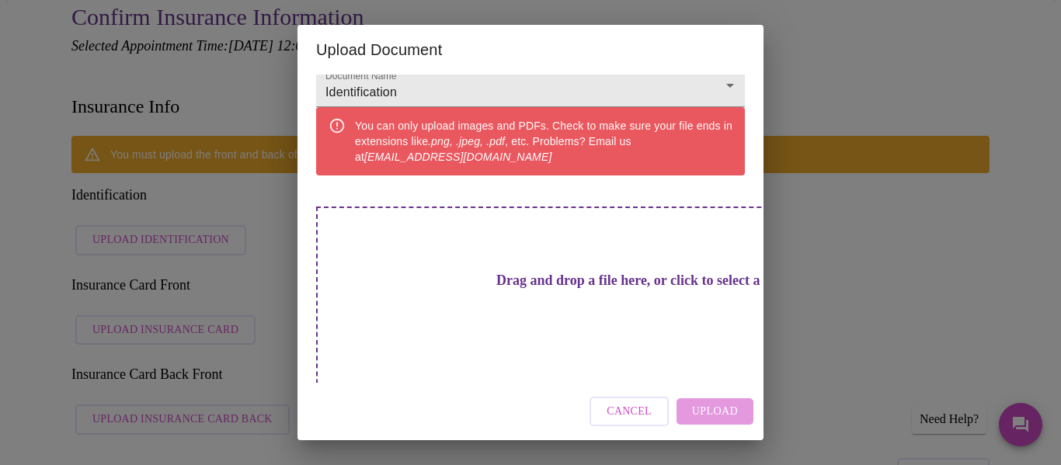
scroll to position [72, 0]
click at [632, 411] on span "Cancel" at bounding box center [629, 411] width 45 height 19
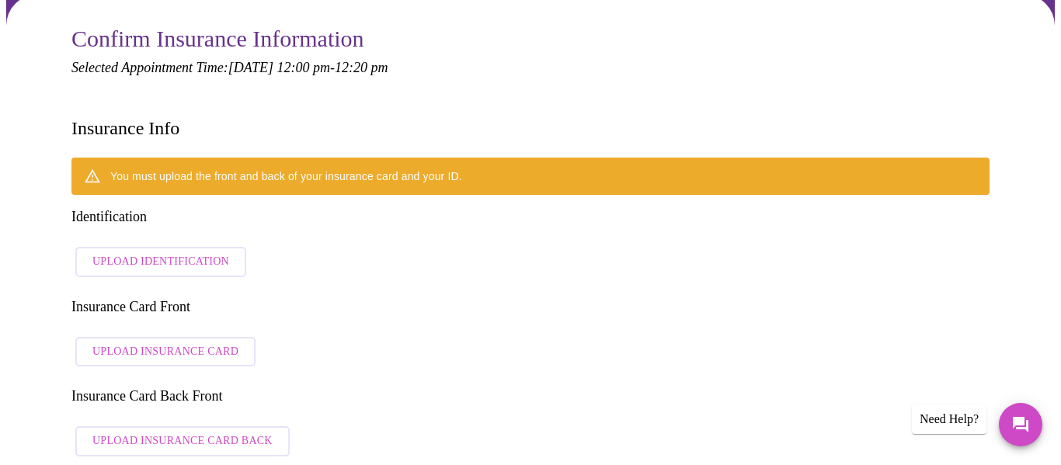
scroll to position [0, 0]
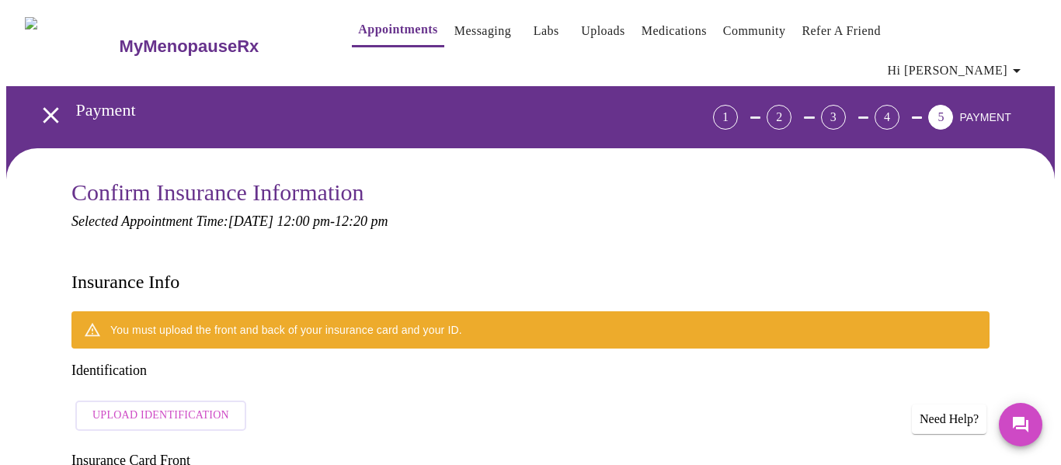
click at [1015, 61] on icon "button" at bounding box center [1017, 70] width 19 height 19
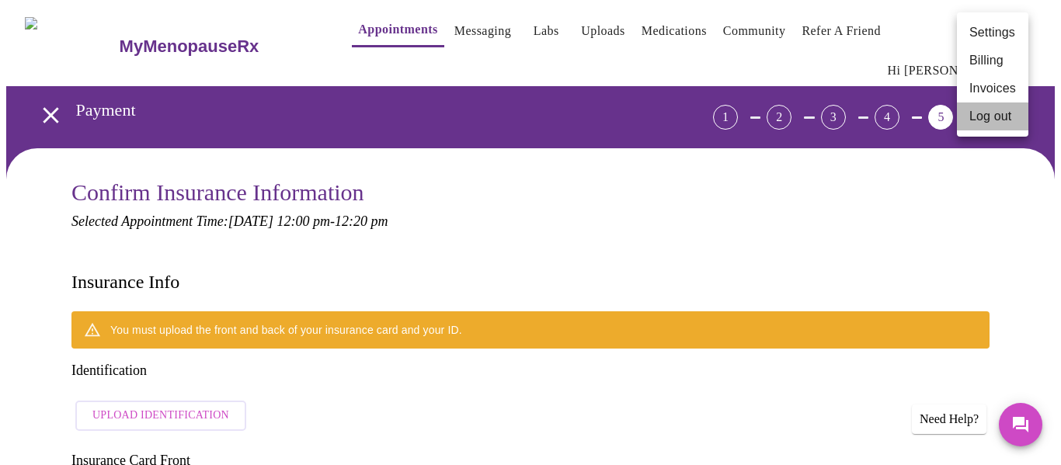
click at [993, 118] on li "Log out" at bounding box center [992, 117] width 71 height 28
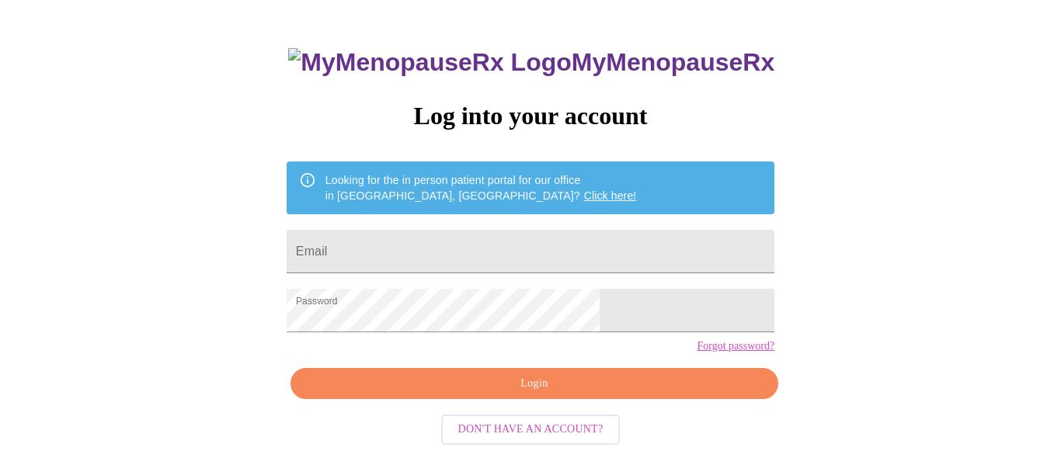
scroll to position [82, 0]
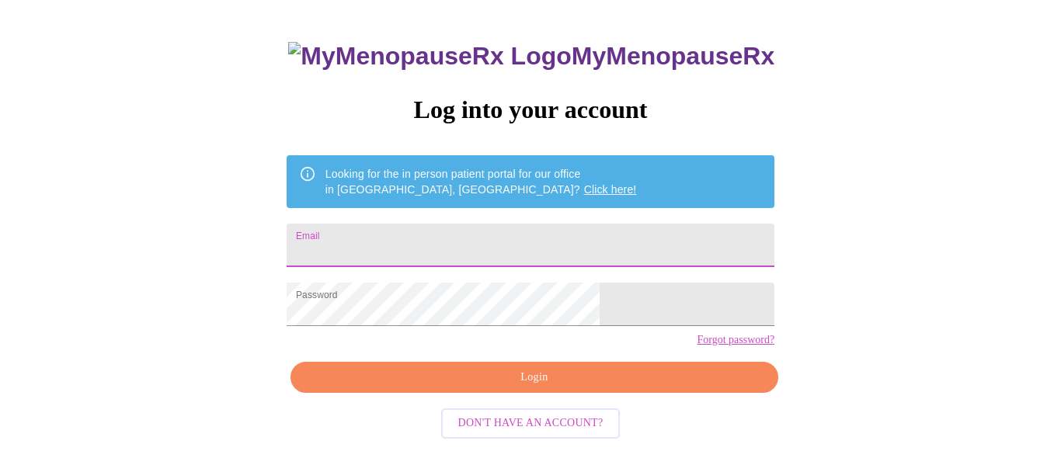
click at [435, 240] on input "Email" at bounding box center [531, 246] width 488 height 44
type input "[EMAIL_ADDRESS][DOMAIN_NAME]"
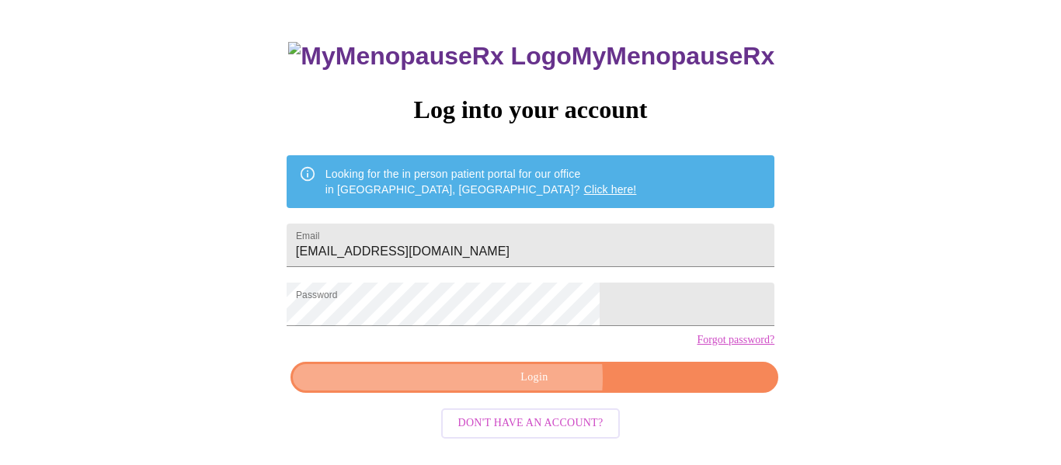
click at [521, 388] on span "Login" at bounding box center [534, 377] width 452 height 19
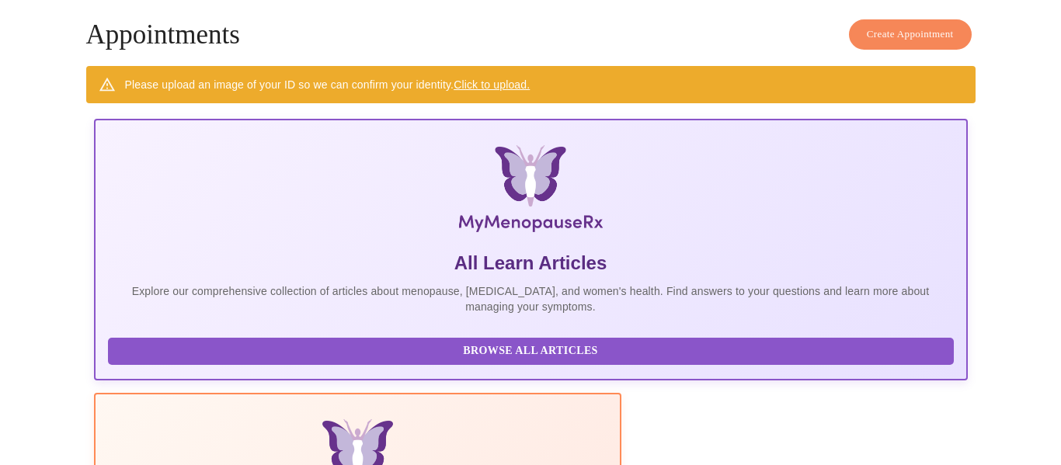
scroll to position [58, 0]
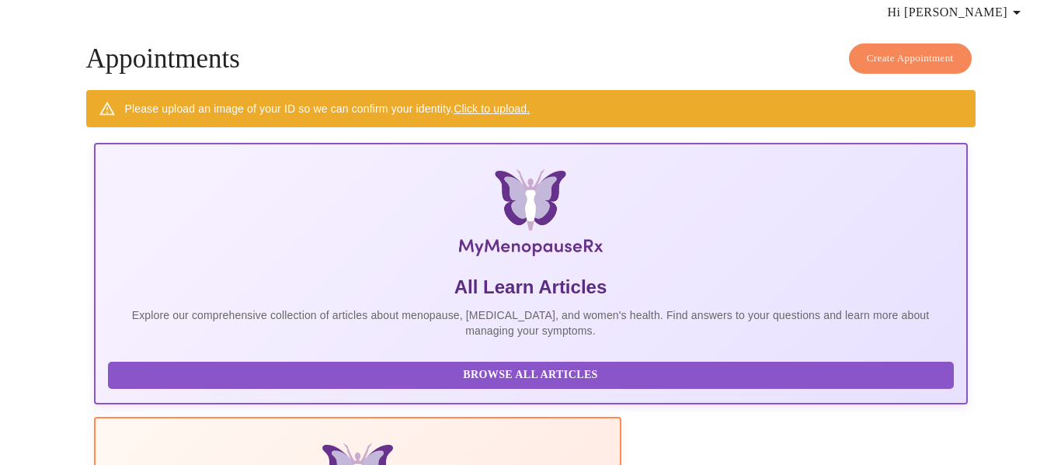
click at [448, 95] on div "Please upload an image of your ID so we can confirm your identity. Click to upl…" at bounding box center [328, 109] width 406 height 28
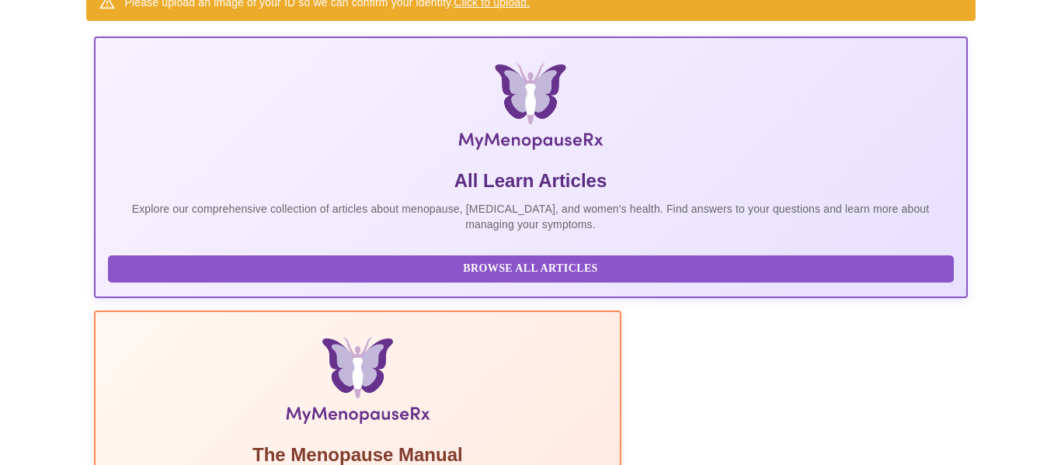
scroll to position [0, 0]
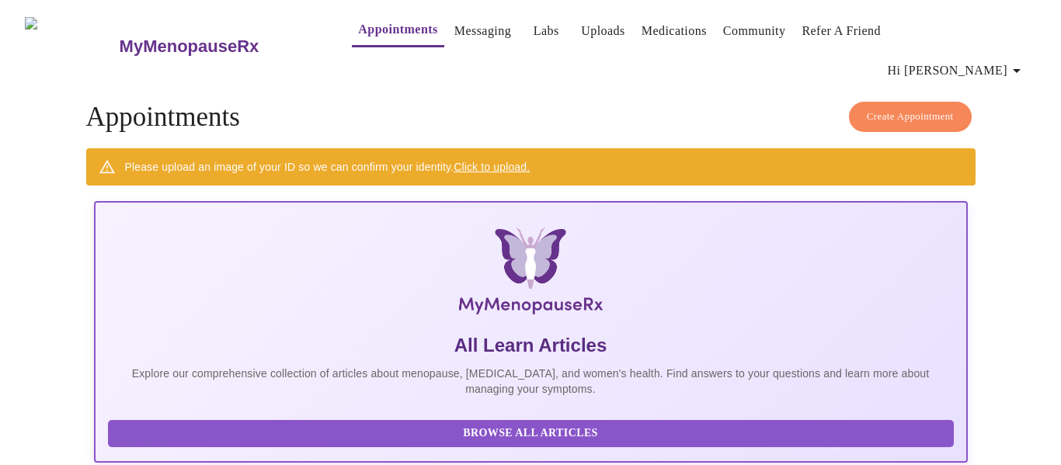
click at [479, 161] on link "Click to upload." at bounding box center [492, 167] width 76 height 12
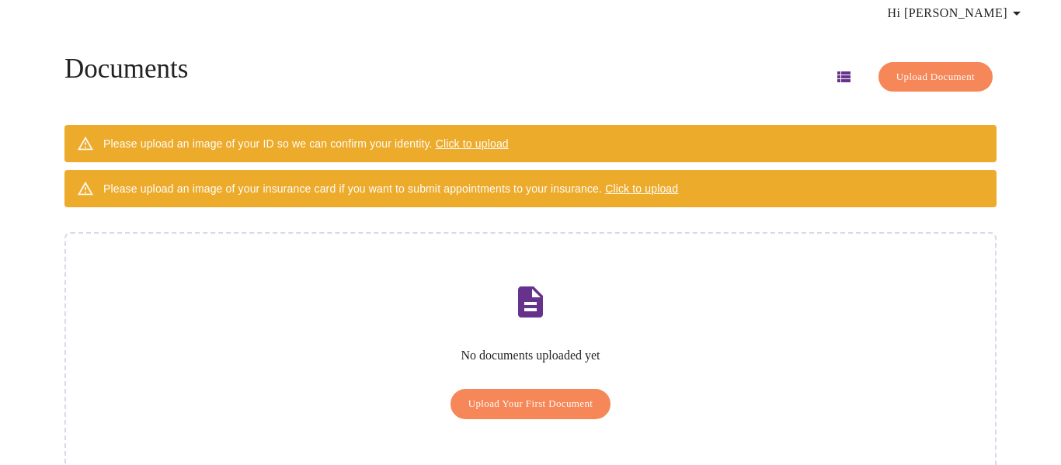
scroll to position [58, 0]
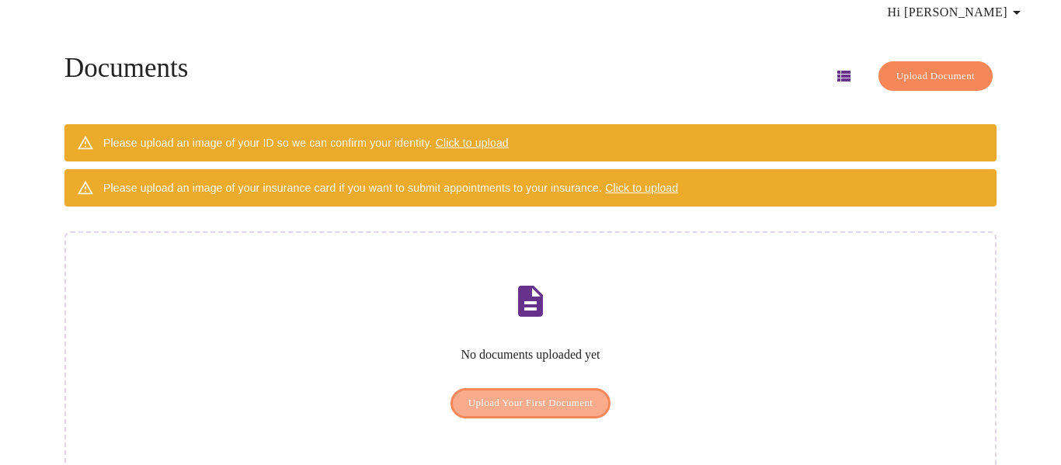
click at [545, 395] on span "Upload Your First Document" at bounding box center [530, 404] width 125 height 18
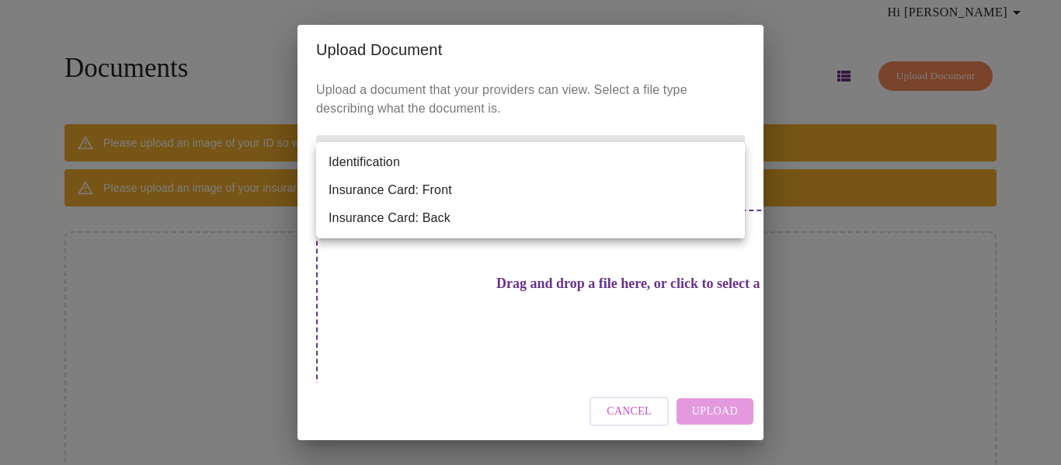
click at [412, 164] on body "MyMenopauseRx Appointments Messaging Labs Uploads Medications Community Refer a…" at bounding box center [530, 225] width 1049 height 555
click at [400, 158] on li "Identification" at bounding box center [530, 162] width 429 height 28
type input "Identification"
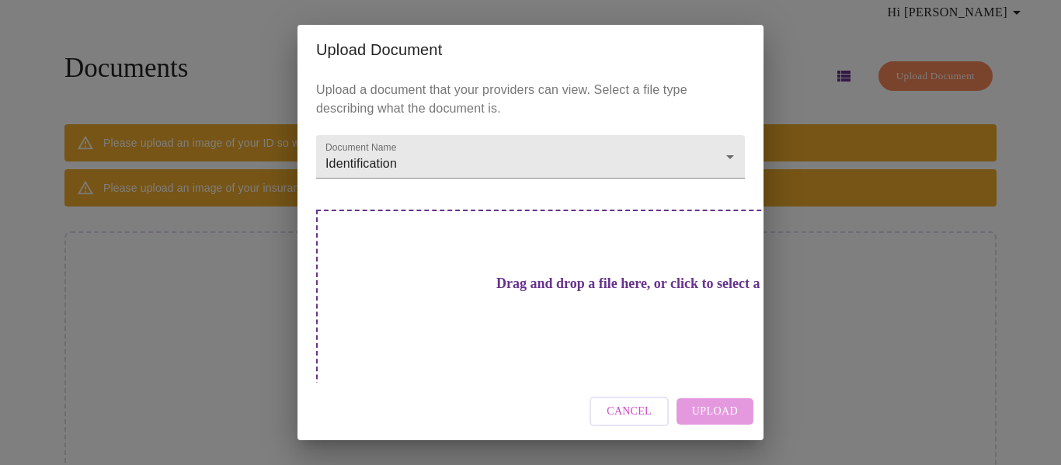
click at [503, 276] on h3 "Drag and drop a file here, or click to select a file" at bounding box center [639, 284] width 429 height 16
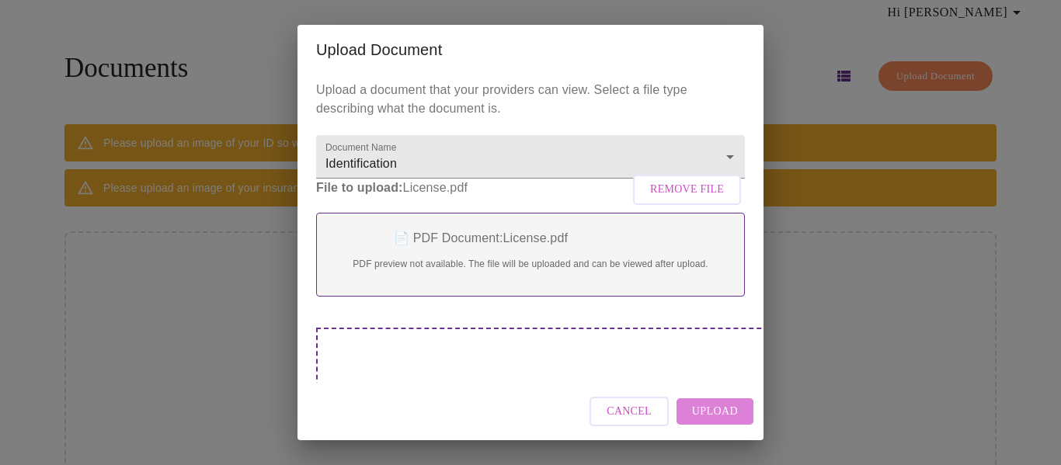
click at [707, 412] on span "Upload" at bounding box center [715, 411] width 46 height 19
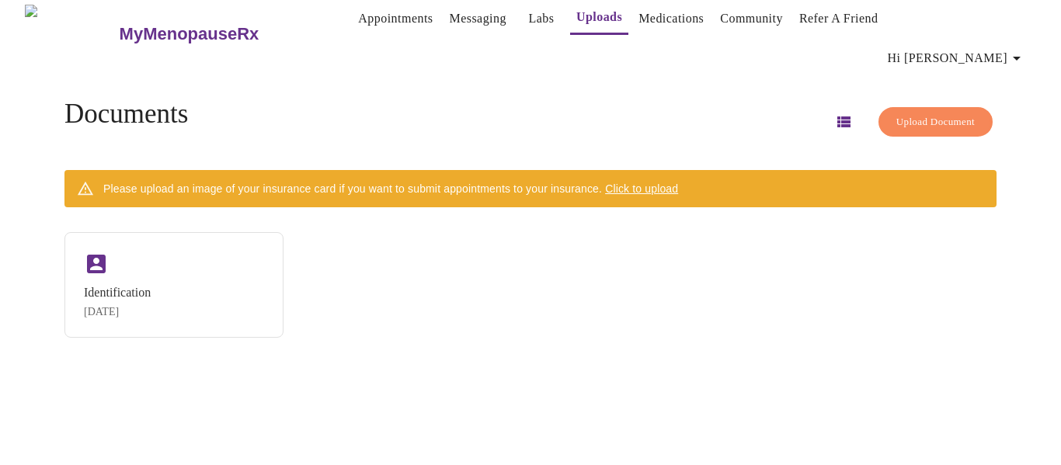
scroll to position [0, 0]
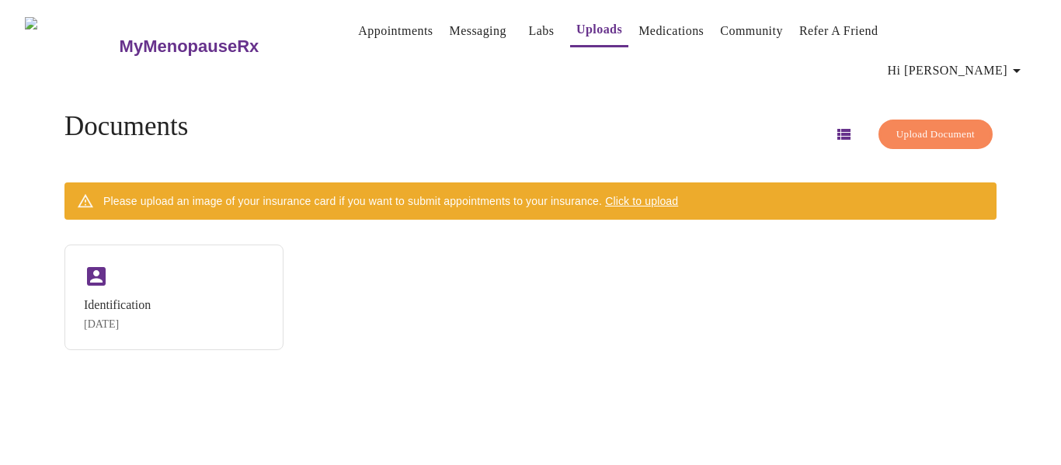
click at [674, 195] on span "Click to upload" at bounding box center [641, 201] width 73 height 12
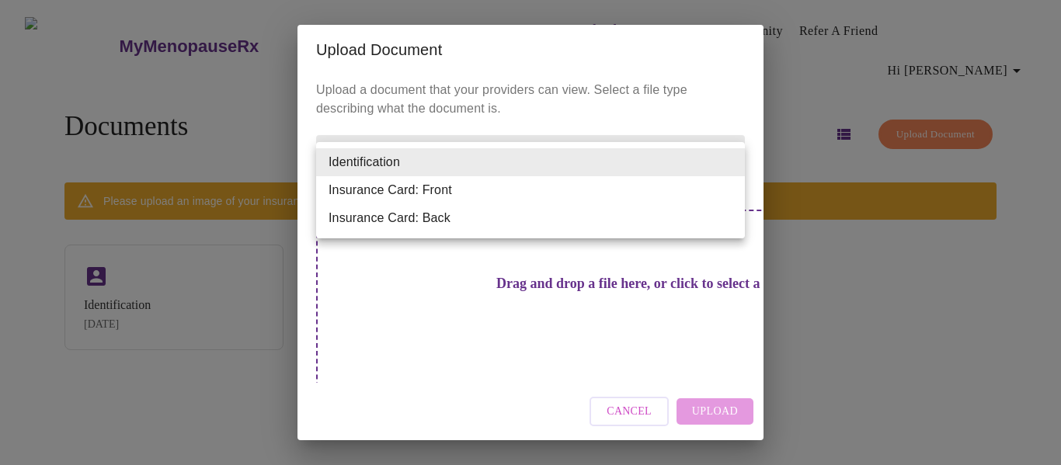
click at [730, 162] on body "MyMenopauseRx Appointments Messaging Labs Uploads Medications Community Refer a…" at bounding box center [530, 238] width 1049 height 465
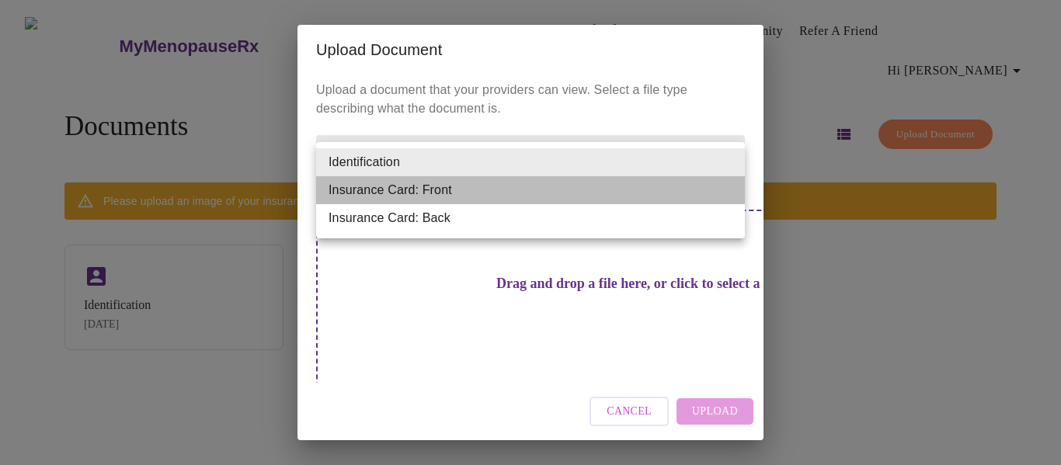
click at [410, 187] on li "Insurance Card: Front" at bounding box center [530, 190] width 429 height 28
type input "Insurance Card: Front"
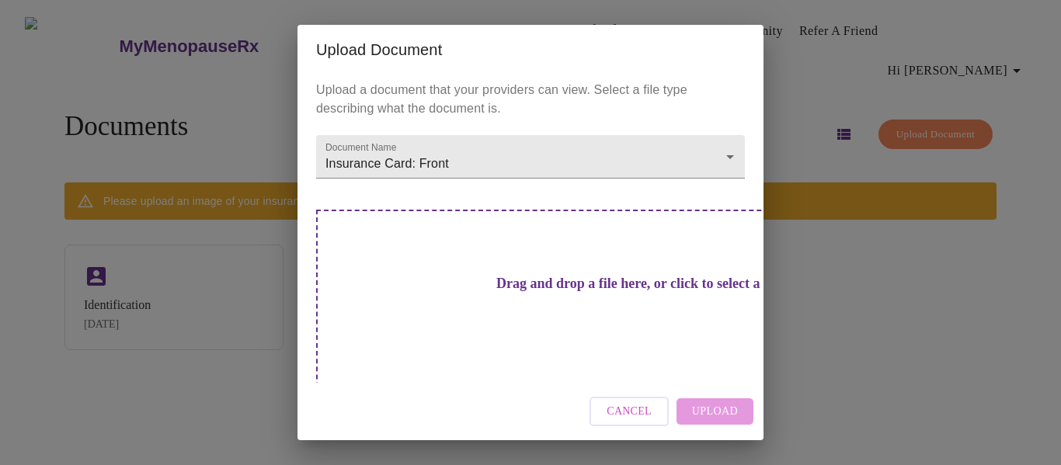
click at [524, 282] on h3 "Drag and drop a file here, or click to select a file" at bounding box center [639, 284] width 429 height 16
click at [523, 276] on h3 "Drag and drop a file here, or click to select a file" at bounding box center [639, 284] width 429 height 16
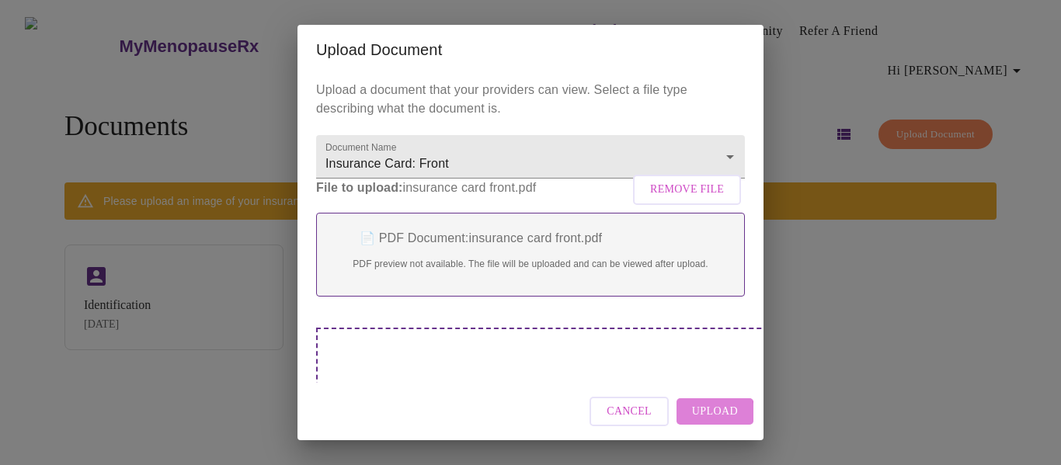
click at [709, 413] on span "Upload" at bounding box center [715, 411] width 46 height 19
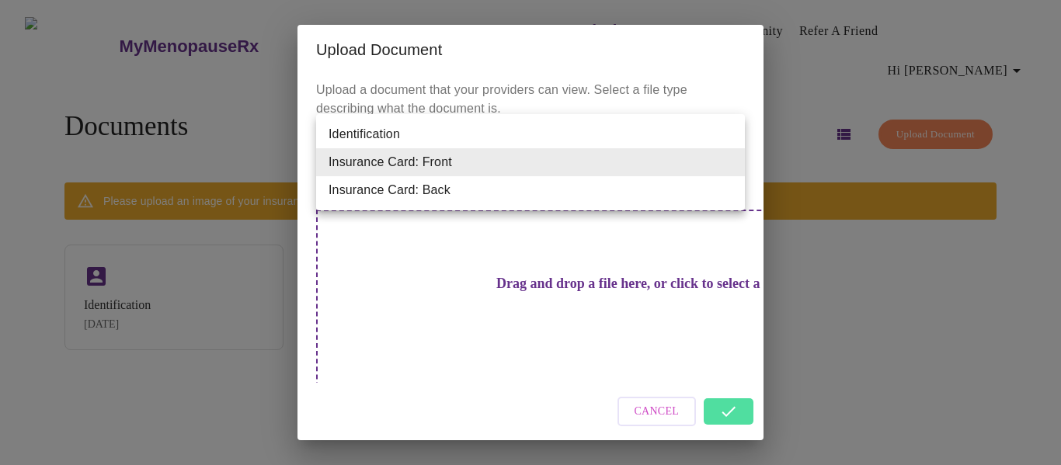
click at [730, 162] on body "MyMenopauseRx Appointments Messaging Labs Uploads Medications Community Refer a…" at bounding box center [530, 238] width 1049 height 465
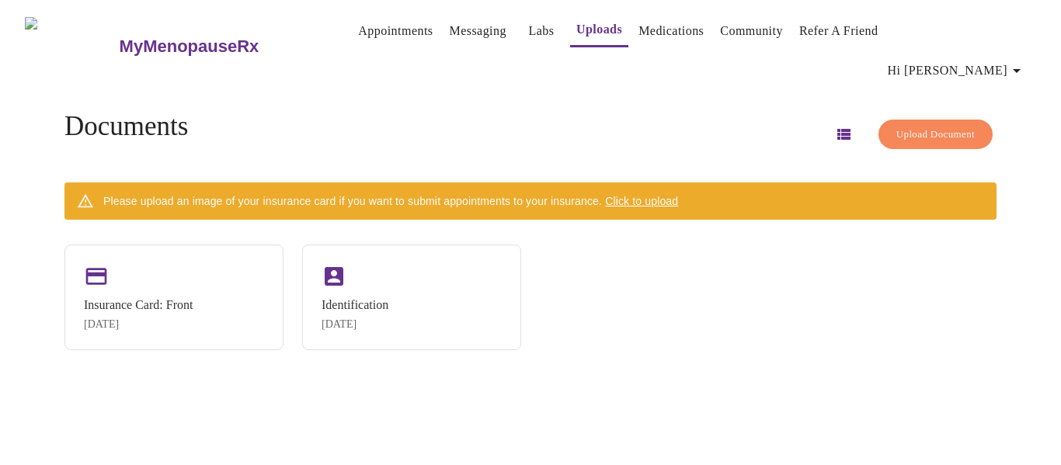
click at [642, 195] on span "Click to upload" at bounding box center [641, 201] width 73 height 12
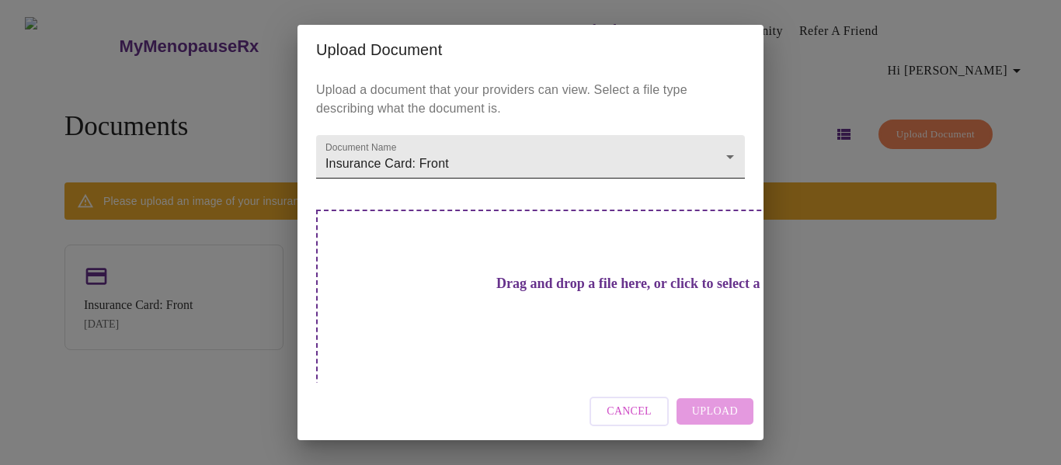
click at [726, 158] on body "MyMenopauseRx Appointments Messaging Labs Uploads Medications Community Refer a…" at bounding box center [530, 238] width 1049 height 465
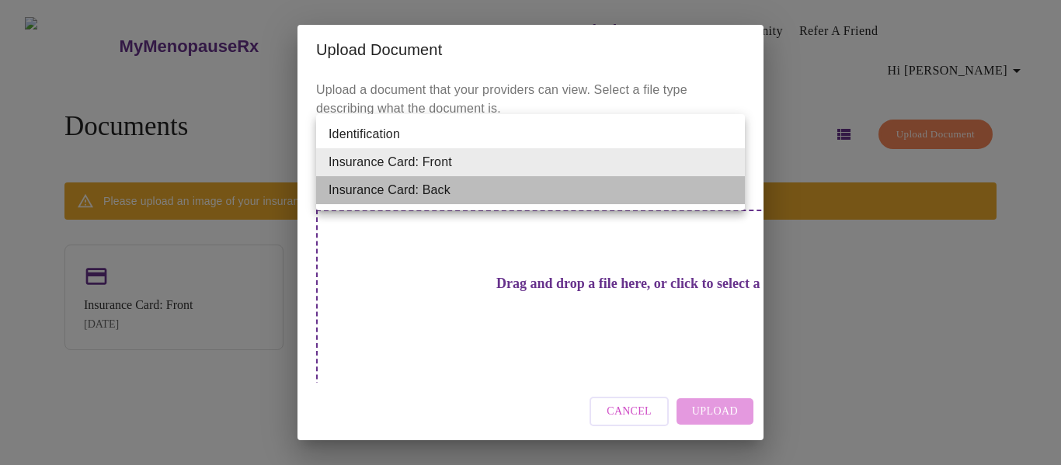
click at [416, 189] on li "Insurance Card: Back" at bounding box center [530, 190] width 429 height 28
type input "Insurance Card: Back"
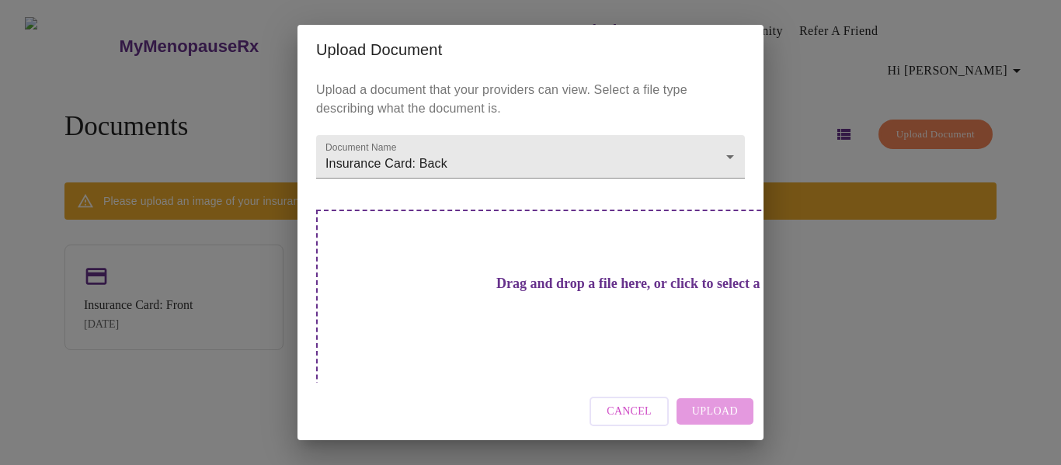
click at [525, 292] on h3 "Drag and drop a file here, or click to select a file" at bounding box center [639, 284] width 429 height 16
click at [500, 141] on body "MyMenopauseRx Appointments Messaging Labs Uploads Medications Community Refer a…" at bounding box center [530, 238] width 1049 height 465
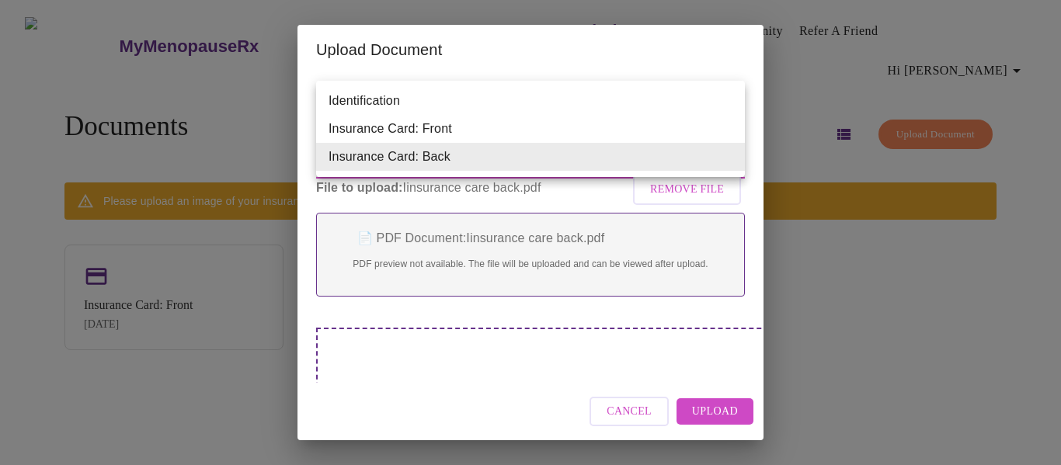
click at [713, 409] on div at bounding box center [530, 232] width 1061 height 465
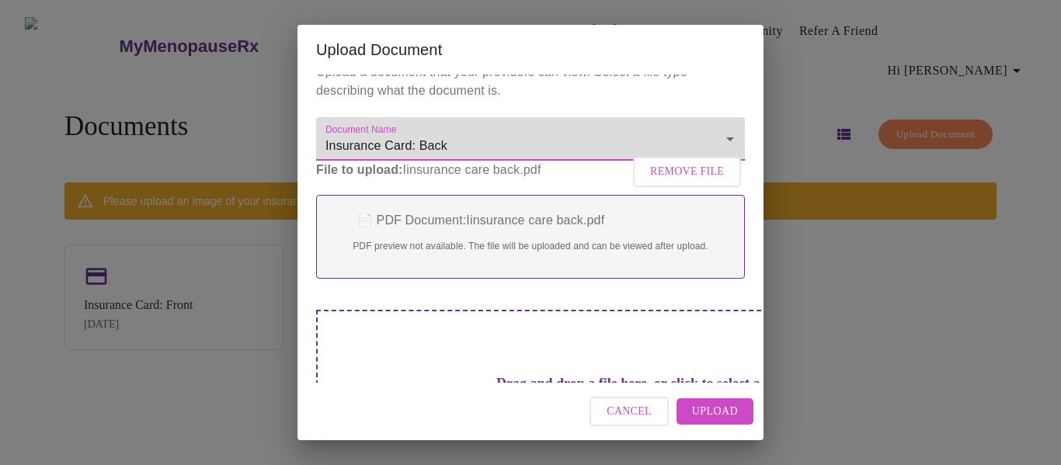
scroll to position [58, 0]
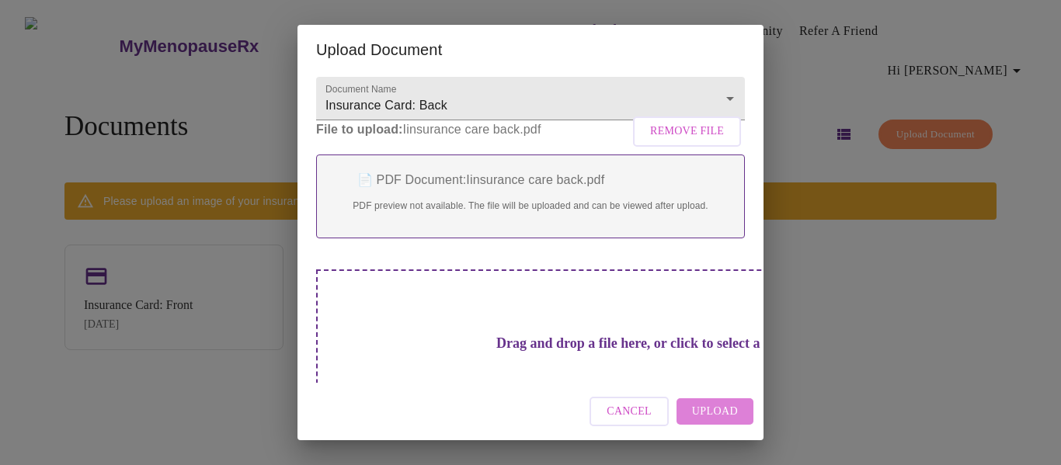
click at [730, 409] on span "Upload" at bounding box center [715, 411] width 46 height 19
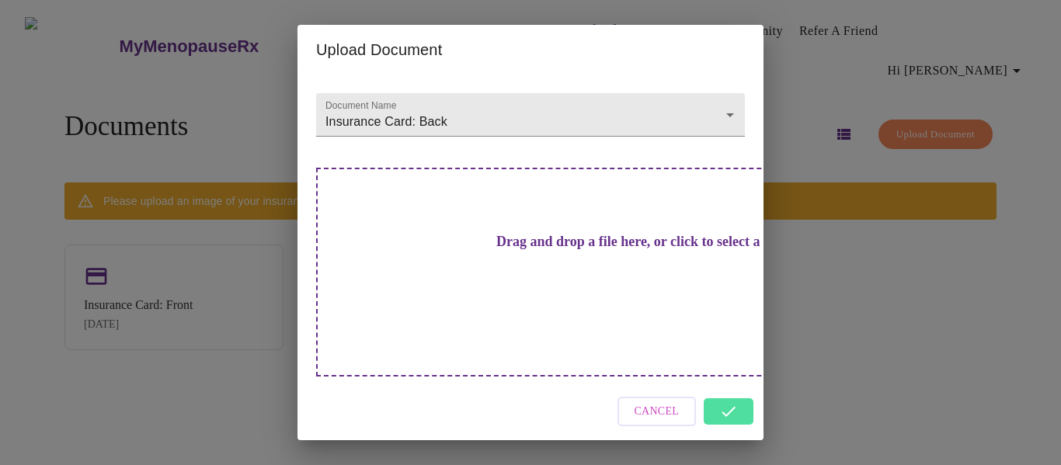
scroll to position [0, 0]
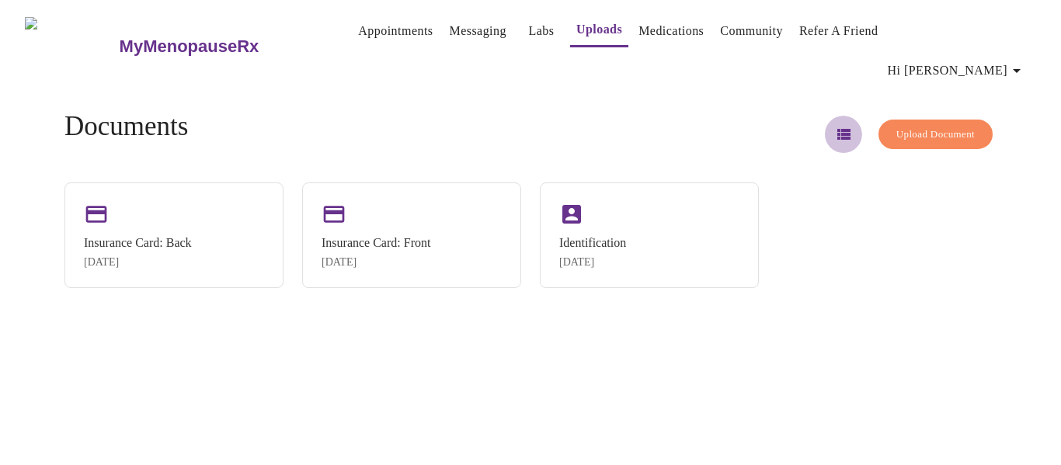
click at [838, 129] on icon "button" at bounding box center [844, 134] width 13 height 11
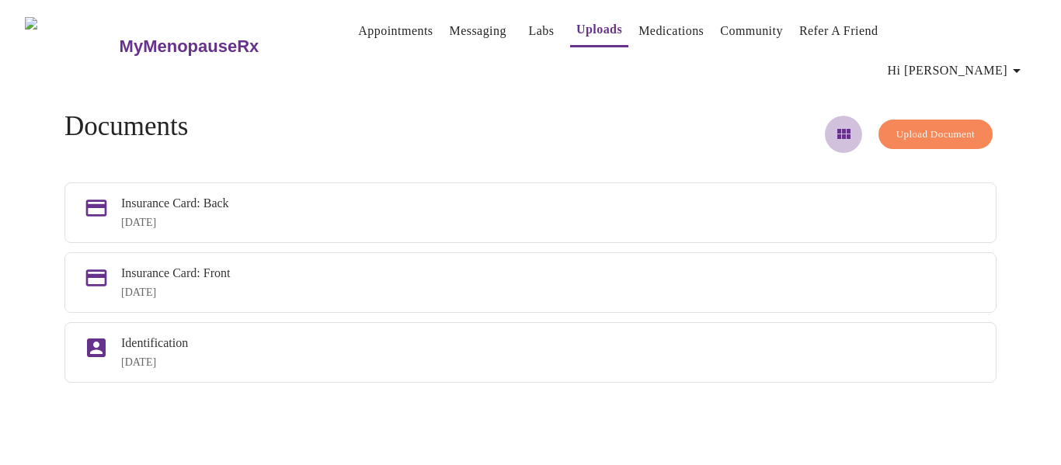
click at [834, 125] on icon "button" at bounding box center [843, 134] width 19 height 19
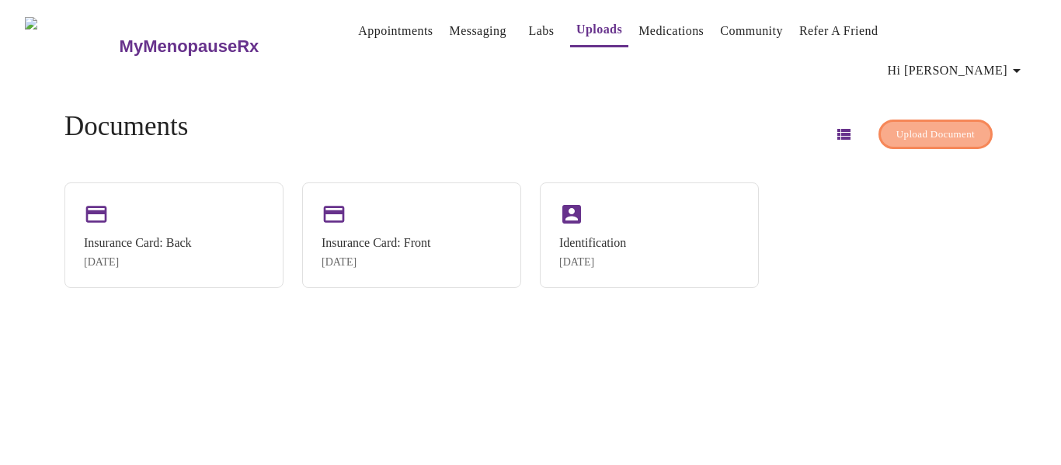
click at [922, 126] on span "Upload Document" at bounding box center [936, 135] width 78 height 18
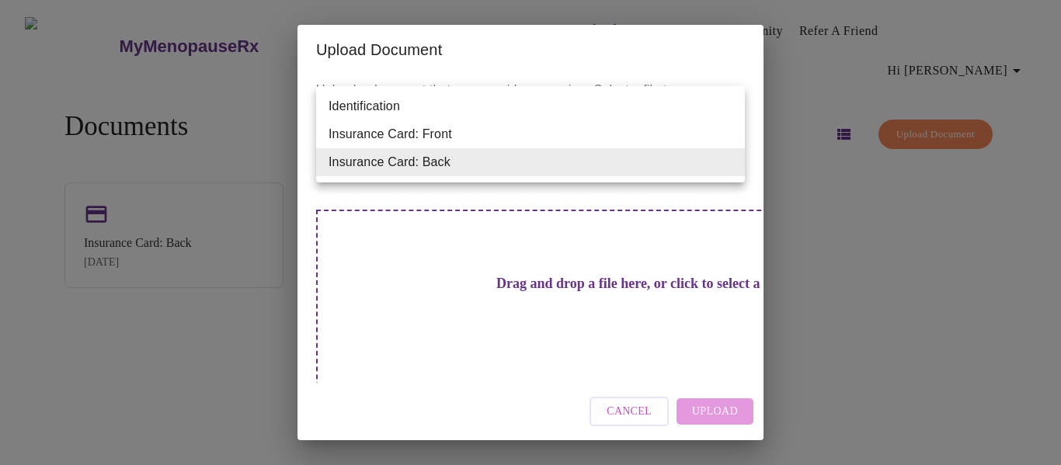
click at [733, 162] on body "MyMenopauseRx Appointments Messaging Labs Uploads Medications Community Refer a…" at bounding box center [530, 238] width 1049 height 465
click at [630, 397] on div at bounding box center [530, 232] width 1061 height 465
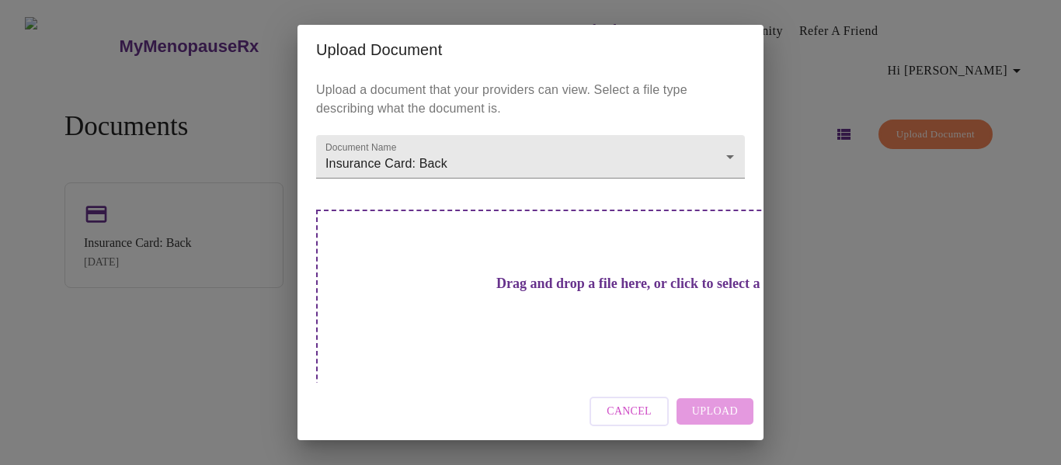
click at [851, 280] on div "Upload Document Upload a document that your providers can view. Select a file t…" at bounding box center [530, 232] width 1061 height 465
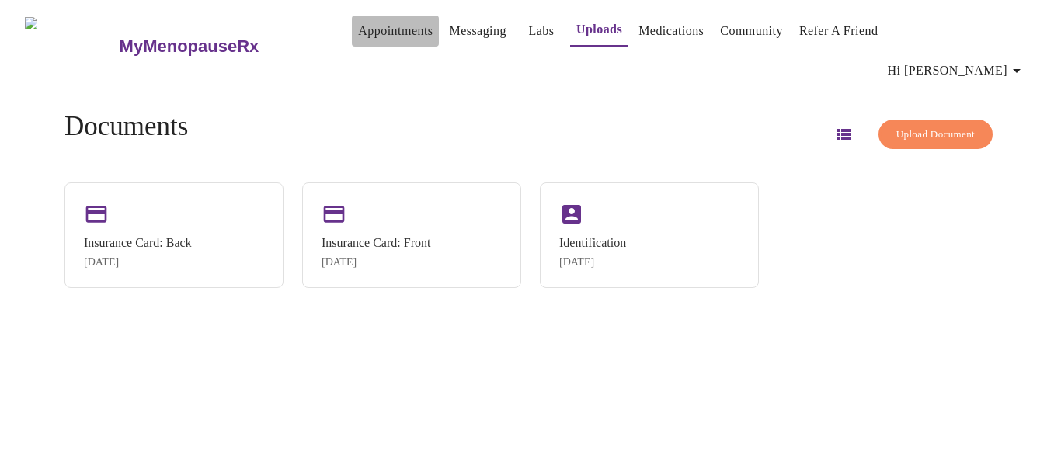
click at [358, 33] on link "Appointments" at bounding box center [395, 31] width 75 height 22
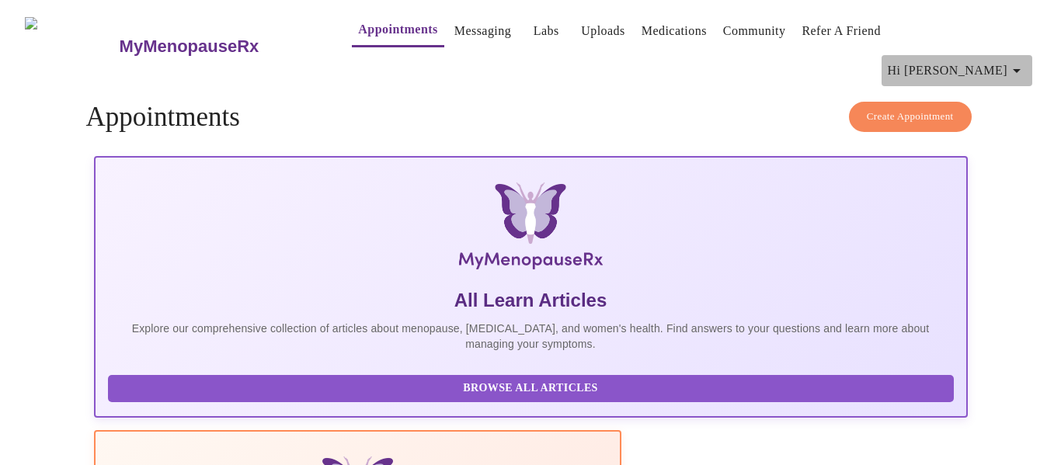
click at [1026, 61] on icon "button" at bounding box center [1017, 70] width 19 height 19
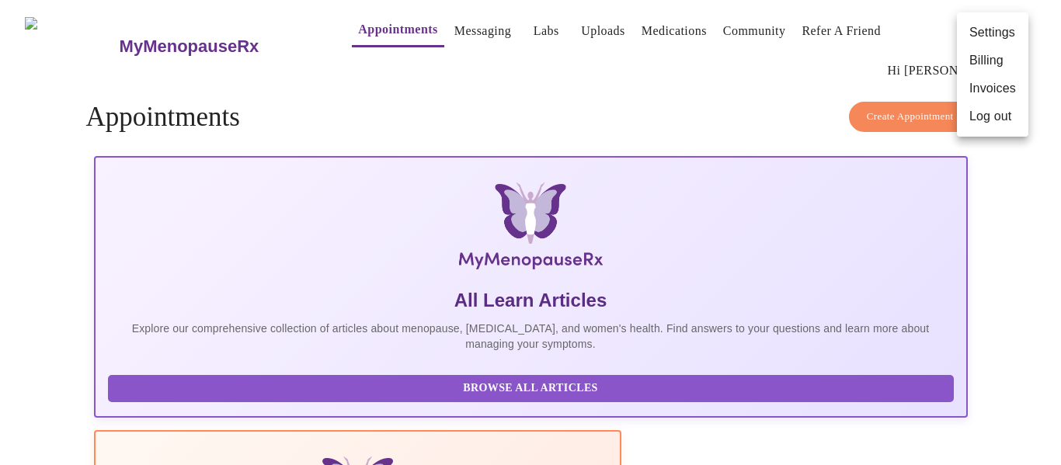
click at [754, 92] on div at bounding box center [530, 232] width 1061 height 465
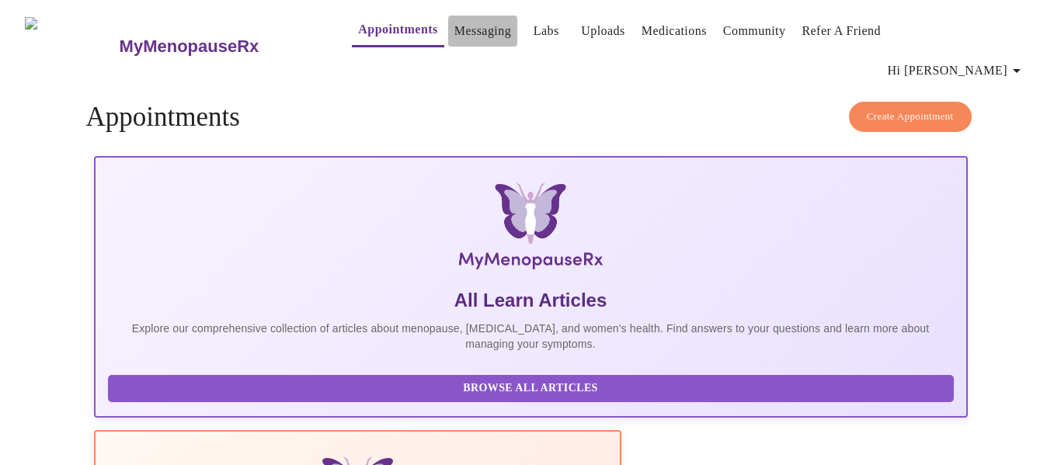
click at [455, 31] on link "Messaging" at bounding box center [483, 31] width 57 height 22
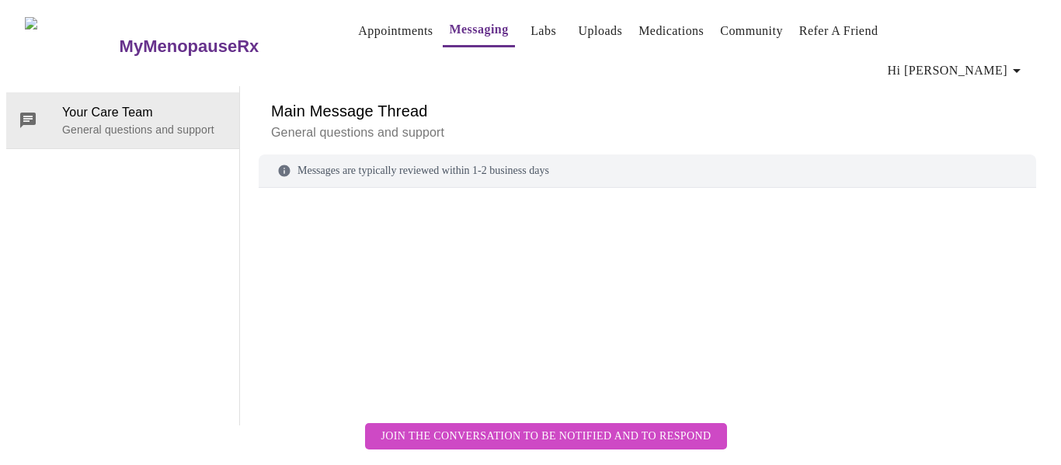
scroll to position [58, 0]
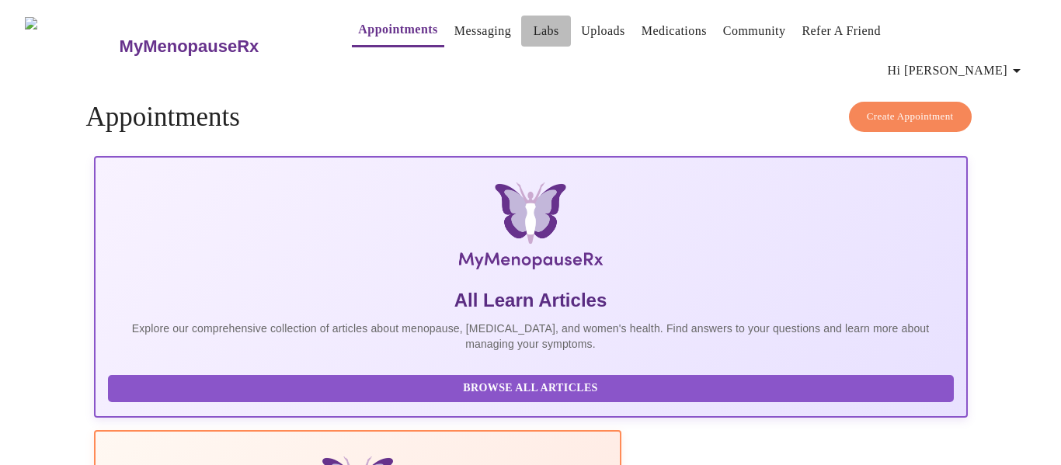
click at [534, 31] on link "Labs" at bounding box center [547, 31] width 26 height 22
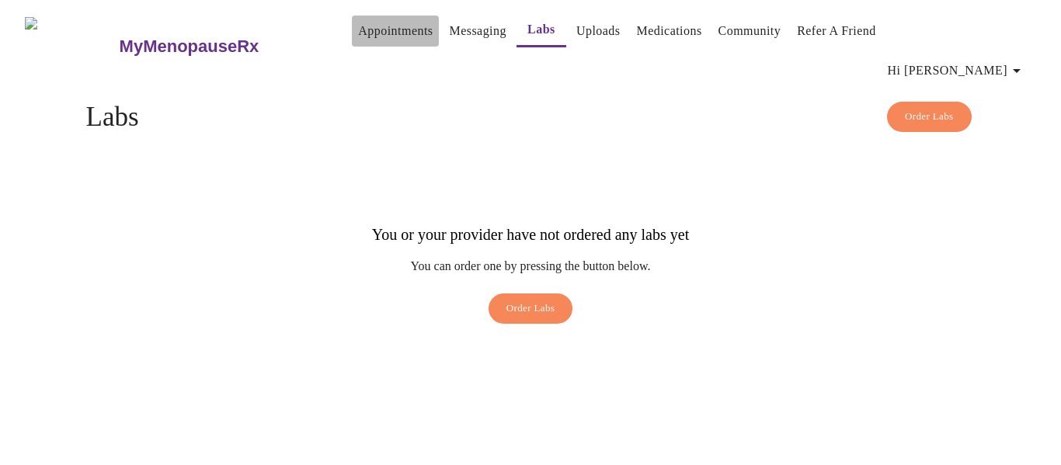
click at [365, 31] on link "Appointments" at bounding box center [395, 31] width 75 height 22
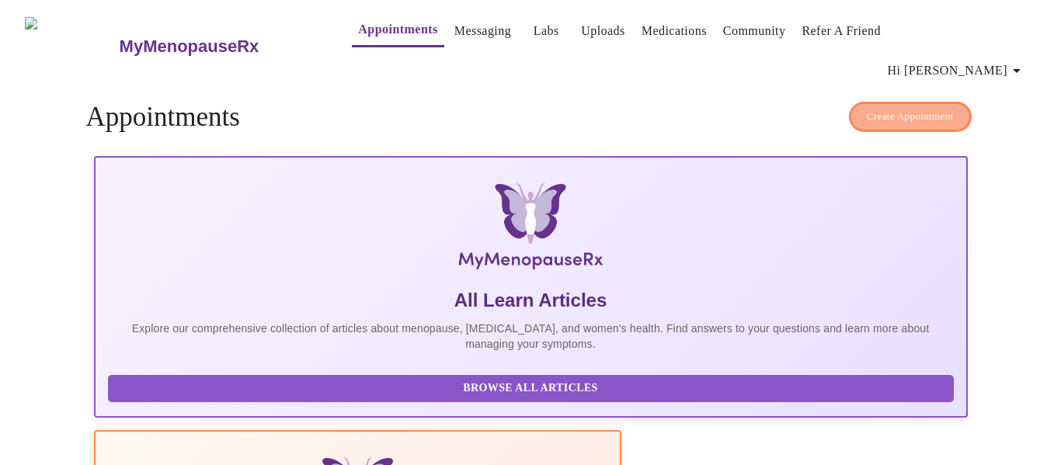
click at [905, 108] on span "Create Appointment" at bounding box center [910, 117] width 87 height 18
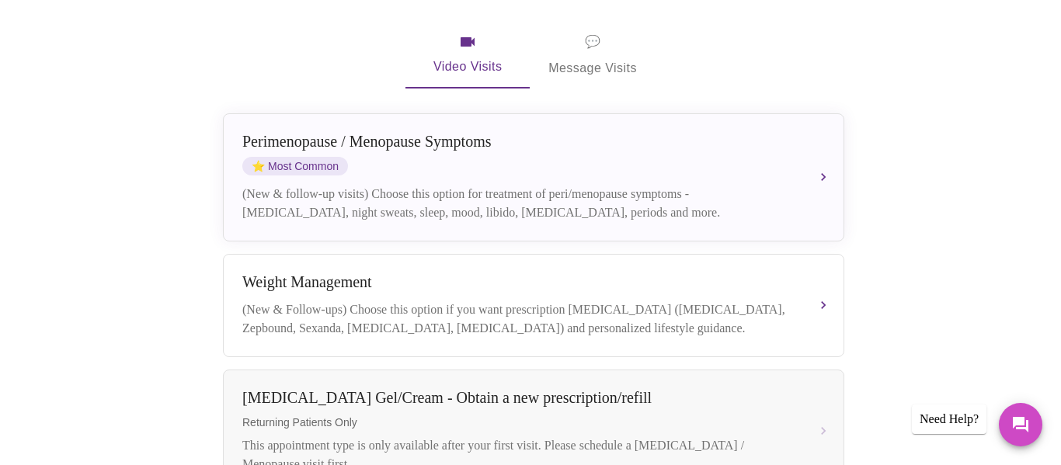
scroll to position [392, 0]
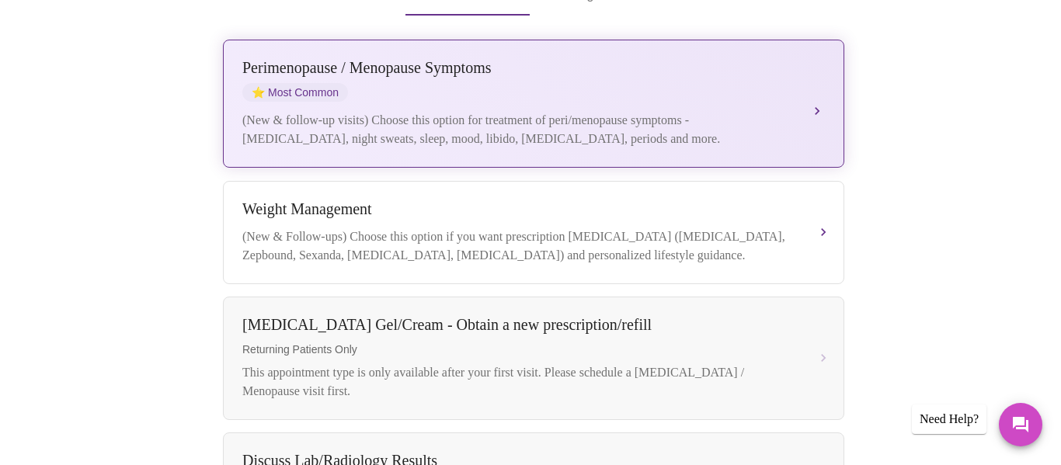
click at [597, 111] on div "(New & follow-up visits) Choose this option for treatment of peri/menopause sym…" at bounding box center [518, 129] width 552 height 37
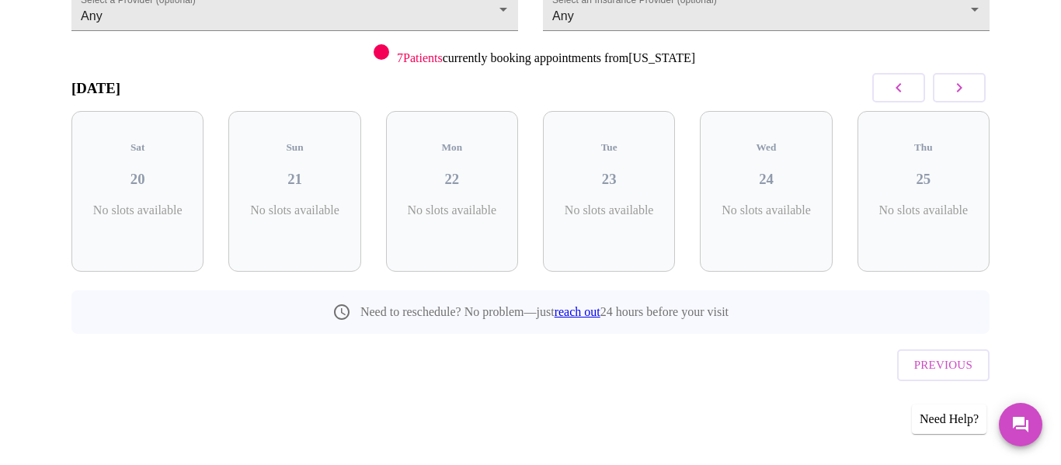
scroll to position [145, 0]
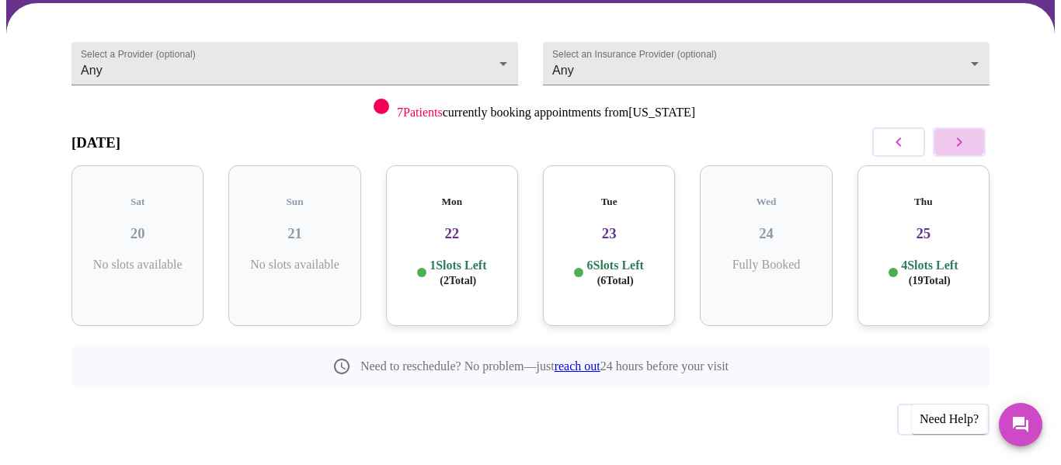
click at [960, 133] on icon "button" at bounding box center [959, 142] width 19 height 19
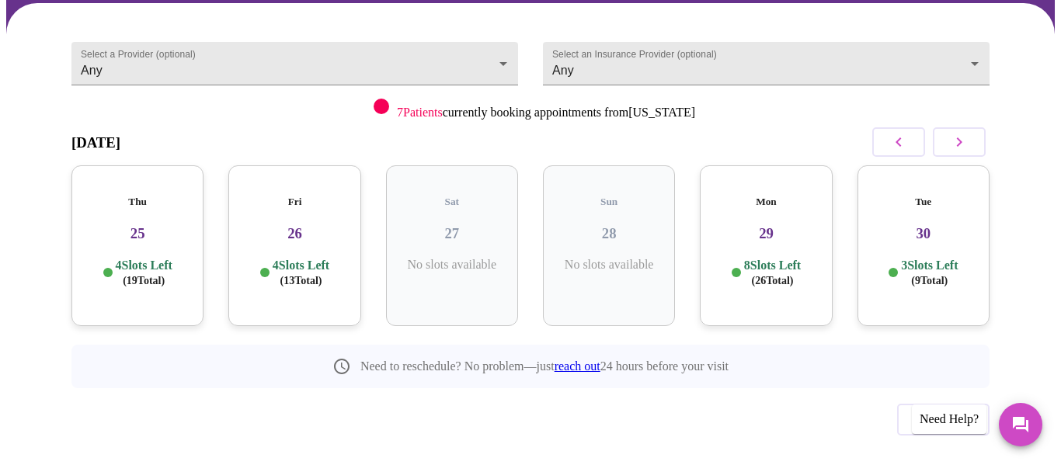
click at [308, 225] on h3 "26" at bounding box center [294, 233] width 107 height 17
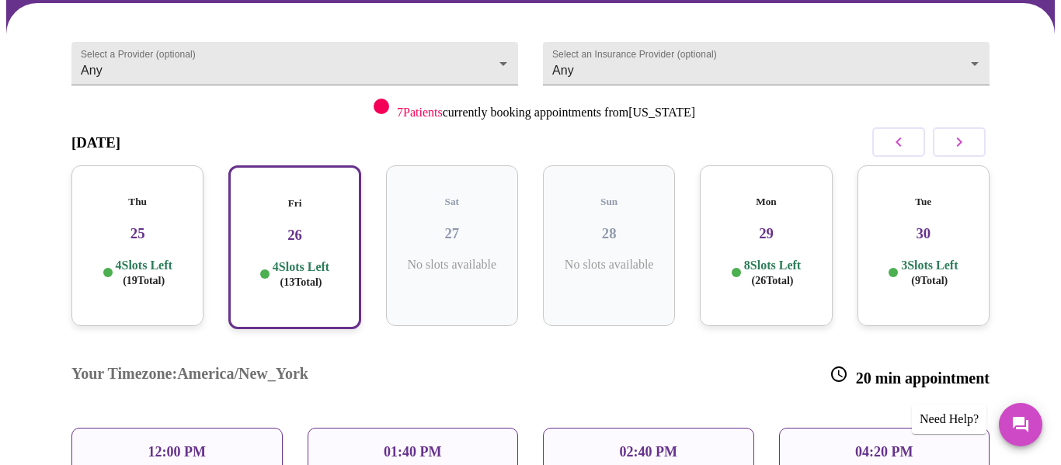
click at [182, 444] on p "12:00 PM" at bounding box center [176, 452] width 57 height 16
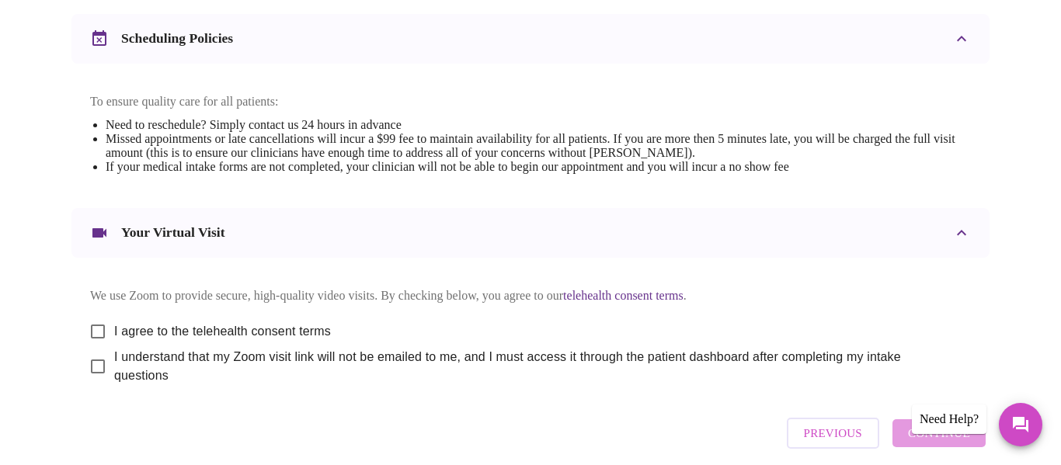
scroll to position [614, 0]
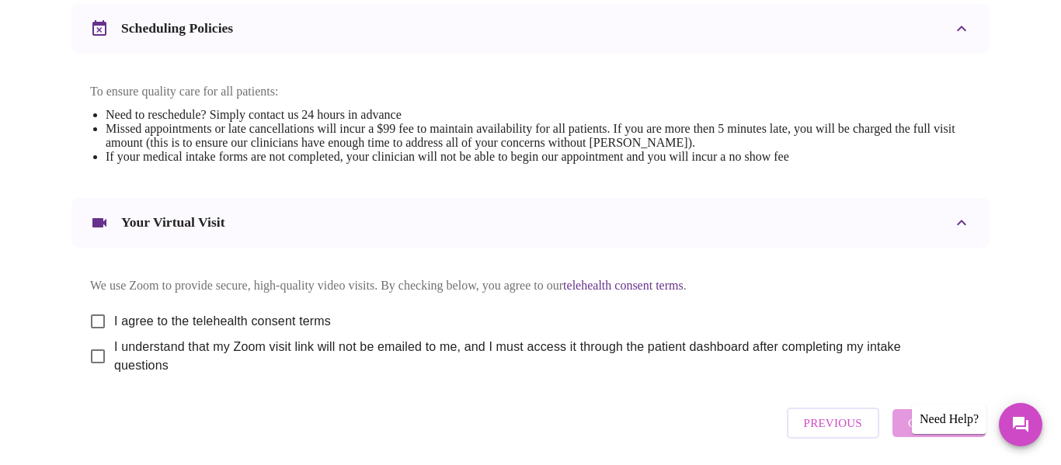
click at [93, 308] on input "I agree to the telehealth consent terms" at bounding box center [98, 321] width 33 height 33
checkbox input "true"
click at [92, 350] on input "I understand that my Zoom visit link will not be emailed to me, and I must acce…" at bounding box center [98, 356] width 33 height 33
checkbox input "true"
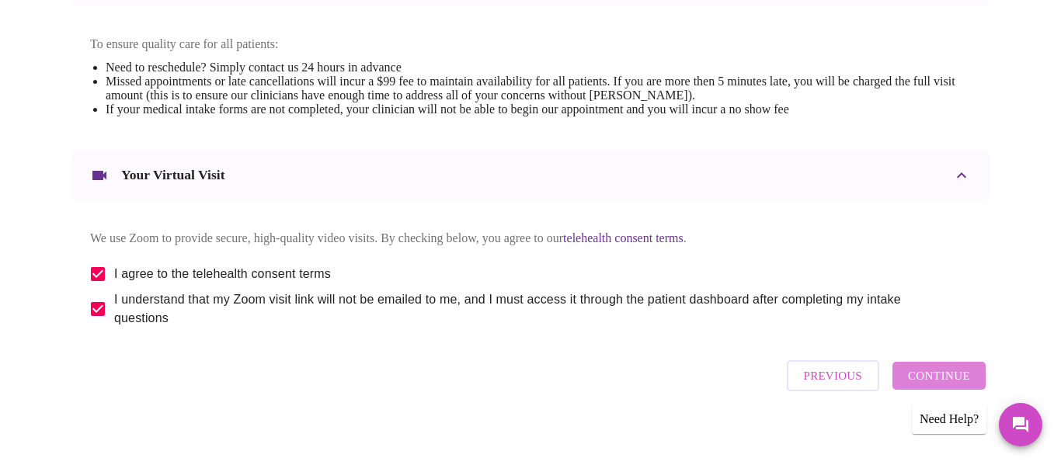
click at [956, 371] on span "Continue" at bounding box center [939, 376] width 62 height 20
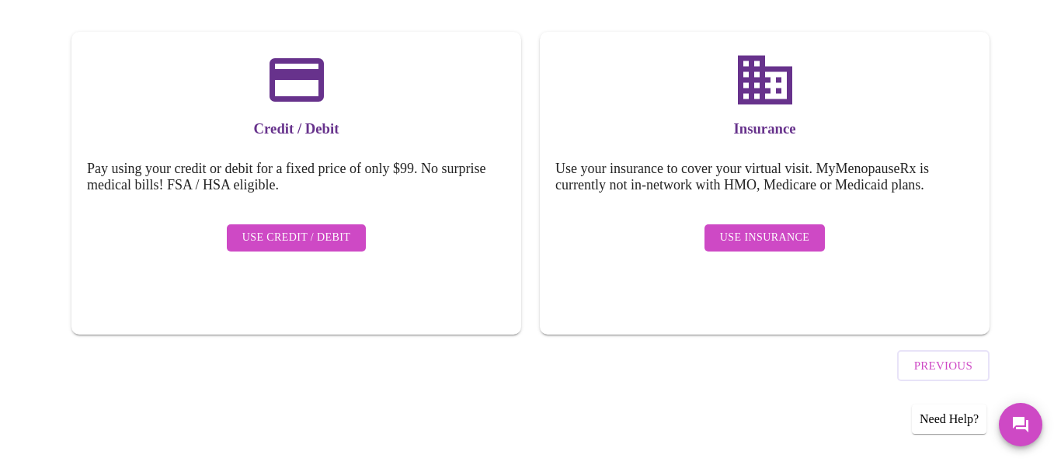
scroll to position [196, 0]
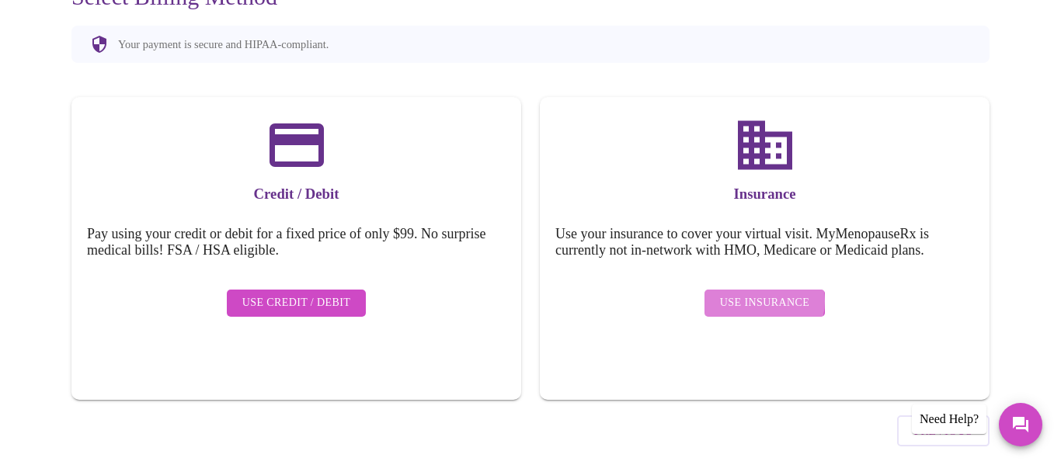
click at [764, 294] on span "Use Insurance" at bounding box center [764, 303] width 89 height 19
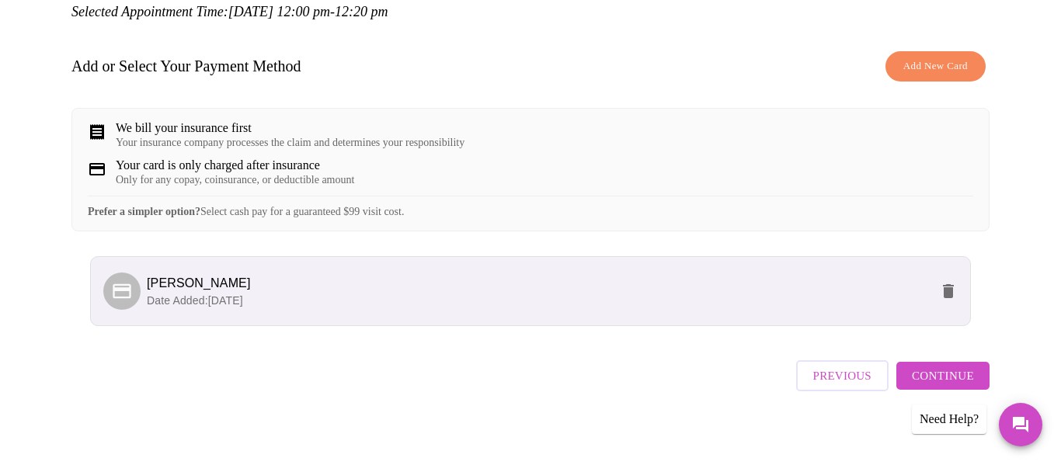
scroll to position [211, 0]
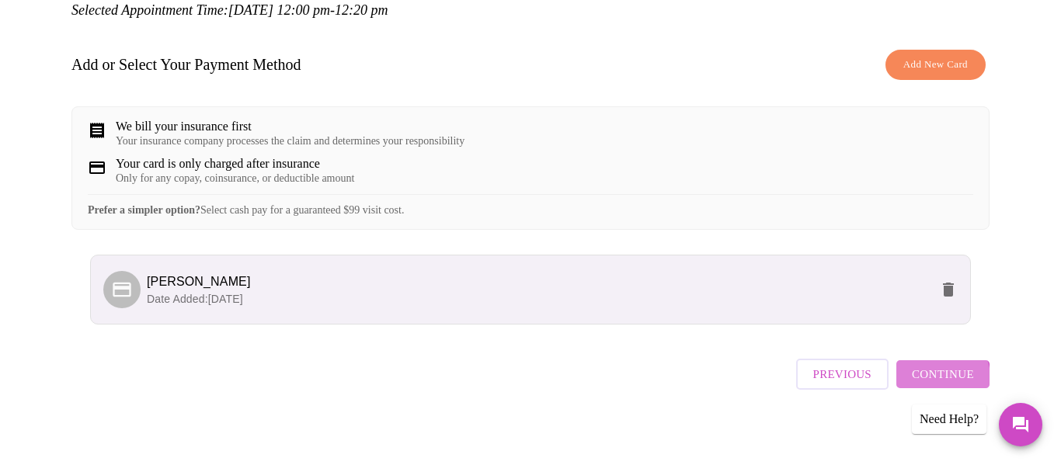
click at [947, 375] on span "Continue" at bounding box center [943, 374] width 62 height 20
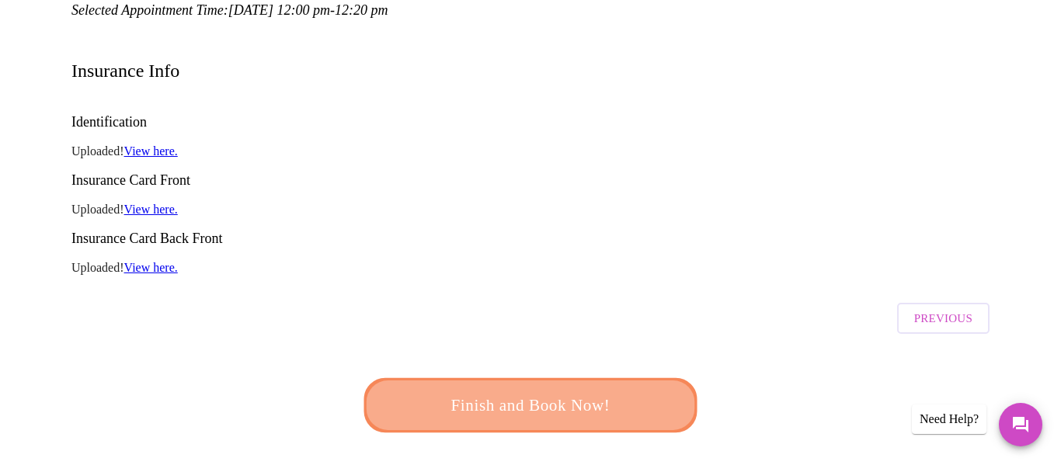
click at [526, 391] on span "Finish and Book Now!" at bounding box center [530, 405] width 288 height 29
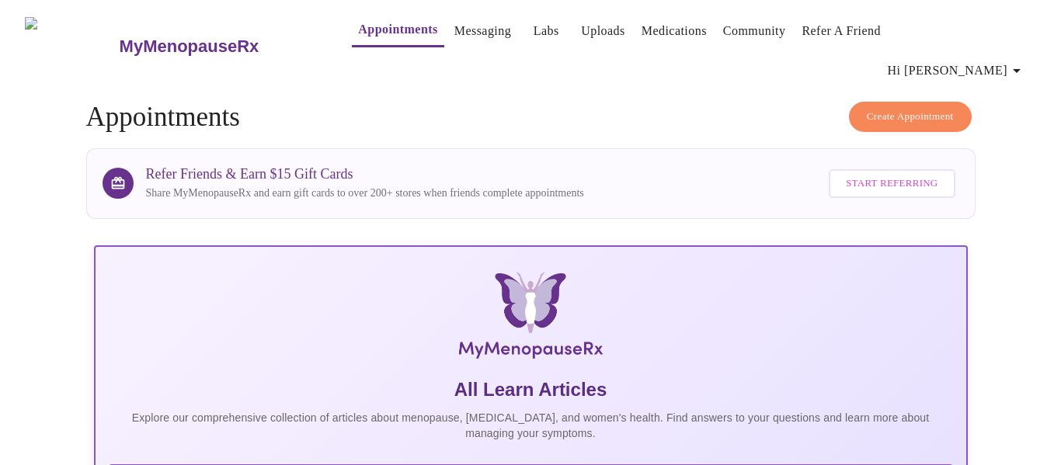
click at [1021, 69] on icon "button" at bounding box center [1017, 71] width 8 height 4
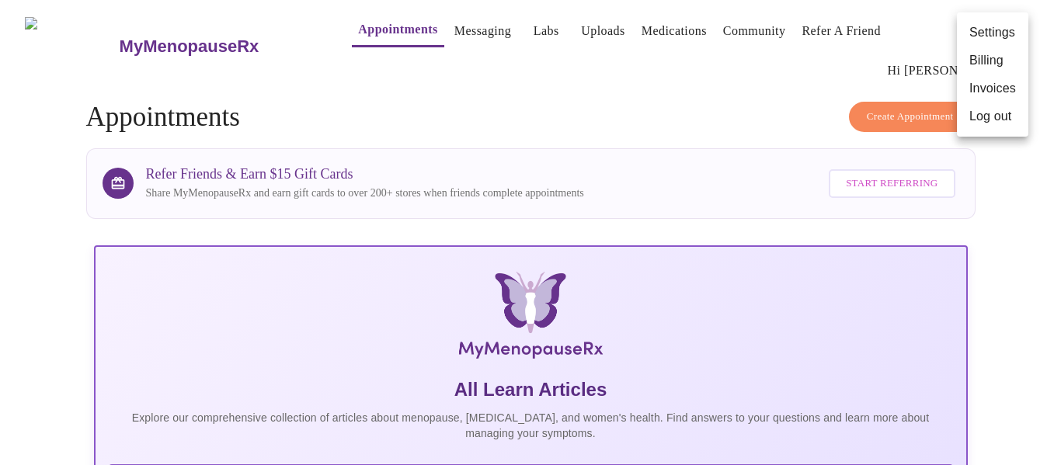
click at [975, 115] on li "Log out" at bounding box center [992, 117] width 71 height 28
